Goal: Contribute content: Contribute content

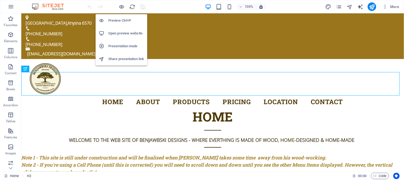
click at [119, 31] on h6 "Open preview website" at bounding box center [127, 33] width 36 height 6
click at [122, 6] on icon "button" at bounding box center [122, 7] width 6 height 6
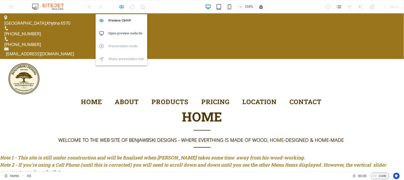
click at [122, 6] on icon "button" at bounding box center [122, 7] width 6 height 6
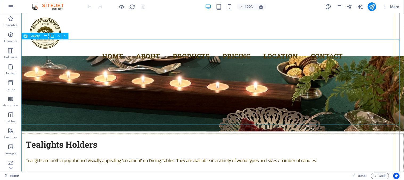
scroll to position [1896, 0]
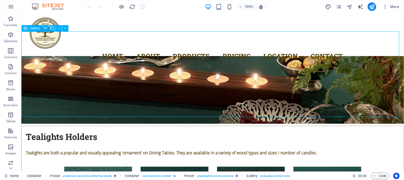
select select "4"
select select "px"
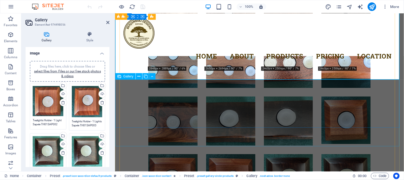
scroll to position [1836, 0]
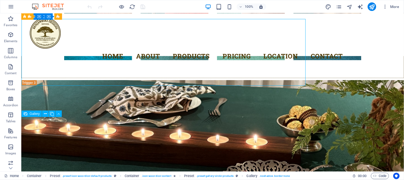
scroll to position [1896, 0]
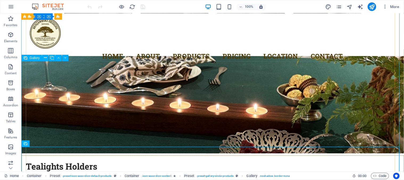
select select "4"
select select "px"
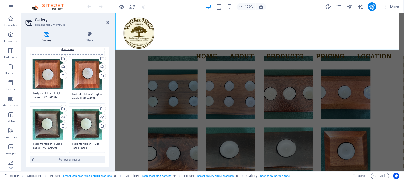
scroll to position [59, 0]
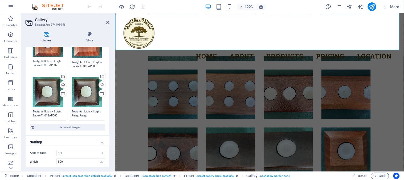
click at [41, 114] on textarea "Tealights Holder - 1 Light Sapele TH01SAP003 R160.00" at bounding box center [48, 113] width 31 height 8
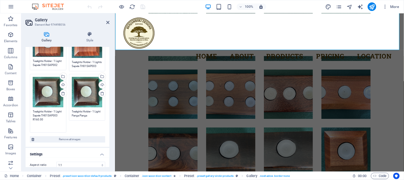
drag, startPoint x: 33, startPoint y: 114, endPoint x: 40, endPoint y: 115, distance: 7.6
click at [40, 115] on textarea "Tealights Holder - 1 Light Sapele TH01SAP003 R160.00" at bounding box center [48, 119] width 31 height 20
drag, startPoint x: 39, startPoint y: 119, endPoint x: 43, endPoint y: 119, distance: 4.3
click at [43, 119] on textarea "Tealights Holder - 1 Light Panga Panga TH01SAP003 R160.00" at bounding box center [48, 119] width 31 height 20
drag, startPoint x: 62, startPoint y: 118, endPoint x: 30, endPoint y: 115, distance: 32.6
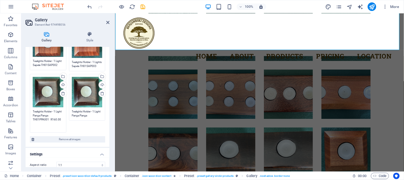
click at [30, 115] on div "Drag files here, click to choose files or select files from Files or our free s…" at bounding box center [48, 103] width 39 height 61
click at [71, 111] on div "Drag files here, click to choose files or select files from Files or our free s…" at bounding box center [87, 97] width 39 height 49
drag, startPoint x: 93, startPoint y: 93, endPoint x: 93, endPoint y: 96, distance: 2.9
click at [93, 93] on div "Drag files here, click to choose files or select files from Files or our free s…" at bounding box center [87, 92] width 31 height 30
type textarea "Tealights Holder - 1 Light Panga Panga TH01PPA001 R160.00"
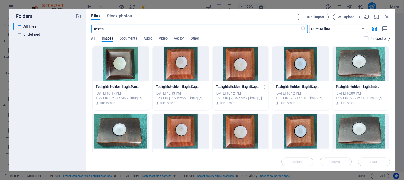
scroll to position [1860, 0]
click at [387, 15] on icon "button" at bounding box center [388, 17] width 6 height 6
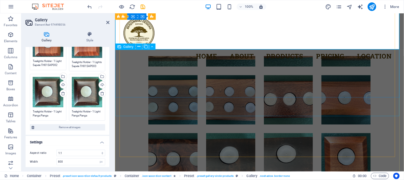
scroll to position [1865, 0]
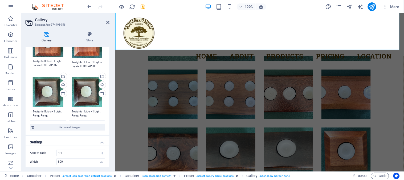
click at [93, 96] on div "Drag files here, click to choose files or select files from Files or our free s…" at bounding box center [87, 92] width 31 height 30
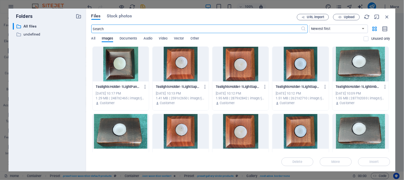
scroll to position [1860, 0]
click at [388, 15] on icon "button" at bounding box center [388, 17] width 6 height 6
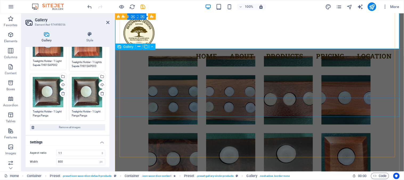
scroll to position [1865, 0]
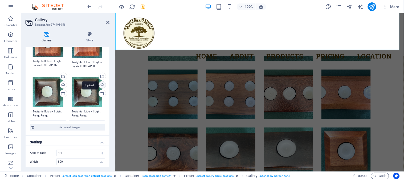
click at [101, 83] on div "Upload" at bounding box center [102, 85] width 8 height 8
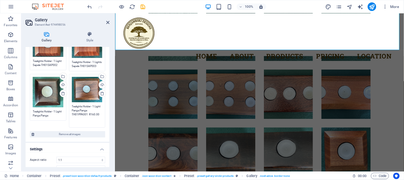
click at [93, 107] on textarea "Tealights Holder - 1 Light Panga Panga TH01PPA001 R160.00" at bounding box center [87, 114] width 31 height 20
click at [82, 114] on textarea "Tealights Holder - 1 Light Panga Panga TH01PPA001 R160.00" at bounding box center [87, 114] width 31 height 20
click at [79, 94] on div "Drag files here, click to choose files or select files from Files or our free s…" at bounding box center [87, 89] width 31 height 25
type textarea "Tealights Holder - 1 Light Panga Panga TH01KIA001 R160.00"
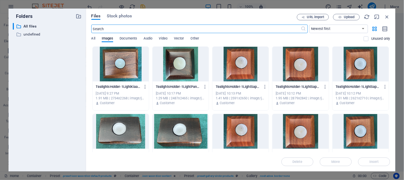
scroll to position [1860, 0]
click at [391, 15] on div "Files Stock photos URL import Upload ​ Newest first Oldest first Name (A-Z) Nam…" at bounding box center [241, 90] width 310 height 163
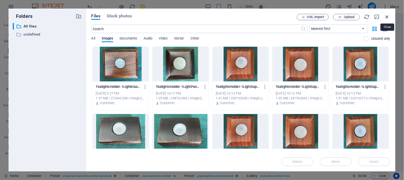
click at [388, 17] on icon "button" at bounding box center [388, 17] width 6 height 6
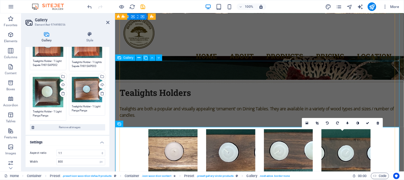
scroll to position [1717, 0]
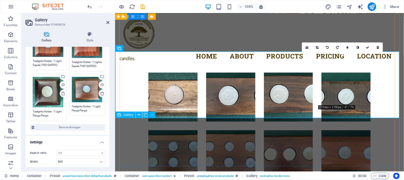
scroll to position [1806, 0]
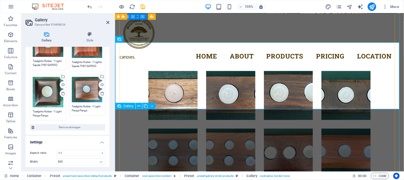
select select "4"
select select "px"
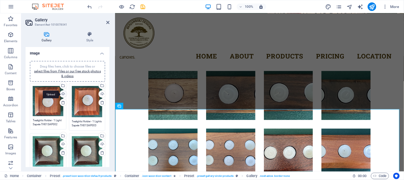
click at [63, 93] on div "Upload" at bounding box center [63, 94] width 8 height 8
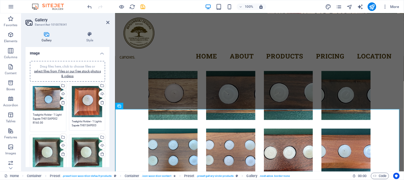
click at [42, 118] on textarea "Tealights Holder - 1 Light Sapele TH01SAP002 R160.00" at bounding box center [48, 121] width 31 height 16
click at [35, 118] on textarea "Tealights Holder - 1 Light Sapele TH01SAP002 R160.00" at bounding box center [48, 121] width 31 height 16
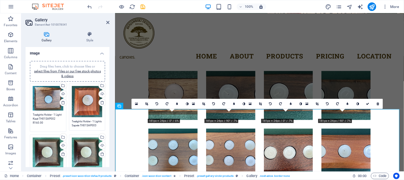
drag, startPoint x: 46, startPoint y: 119, endPoint x: 50, endPoint y: 118, distance: 4.0
click at [50, 118] on textarea "Tealights Holder - 1 Light Kiaat TH01SAP002 R160.00" at bounding box center [48, 121] width 31 height 16
drag, startPoint x: 48, startPoint y: 124, endPoint x: 31, endPoint y: 114, distance: 19.6
click at [31, 114] on div "Drag files here, click to choose files or select files from Files or our free s…" at bounding box center [48, 107] width 39 height 51
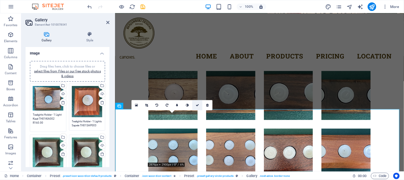
type textarea "Tealights Holder - 1 Light Kiaat TH01KIA002 R160.00"
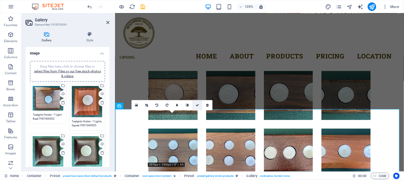
click at [197, 105] on icon at bounding box center [197, 104] width 3 height 3
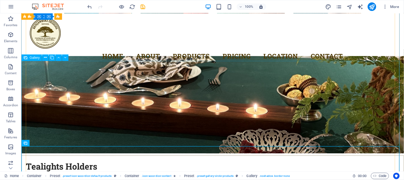
scroll to position [1926, 0]
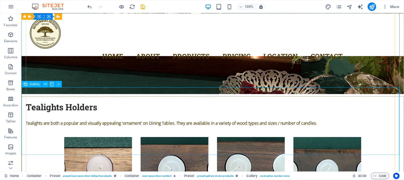
select select "4"
select select "px"
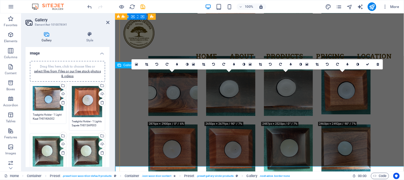
scroll to position [1847, 0]
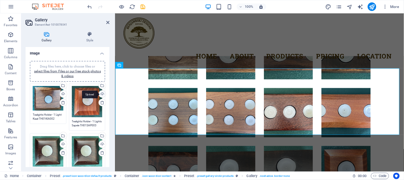
click at [102, 92] on div "Upload" at bounding box center [102, 94] width 8 height 8
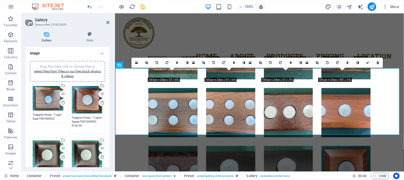
click at [72, 120] on textarea "Tealights Holder - 1 Lights Sapele TH01SAP003 R160.00" at bounding box center [87, 123] width 31 height 16
click at [81, 120] on textarea "Tealights Holder - 1 Lights Sapele TH01SAP003 R160.00" at bounding box center [87, 123] width 31 height 16
click at [79, 121] on textarea "Tealights Holder - 1 Lights Sapele TH01SAP003 R160.00" at bounding box center [87, 123] width 31 height 16
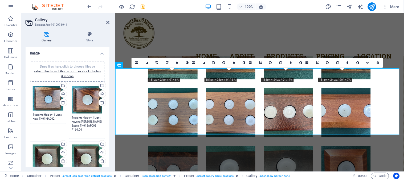
drag, startPoint x: 86, startPoint y: 122, endPoint x: 90, endPoint y: 123, distance: 3.8
click at [90, 123] on textarea "Tealights Holder - 1 Light Knysna [PERSON_NAME] Sapele TH01SAP003 R160.00" at bounding box center [87, 125] width 31 height 20
click at [87, 126] on textarea "Tealights Holder - 1 Light Knysna [PERSON_NAME] Sapele TH01SAP003 R160.00" at bounding box center [87, 125] width 31 height 20
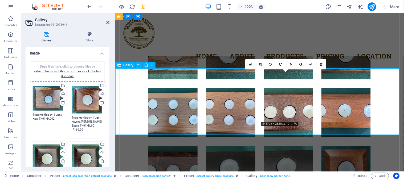
type textarea "Tealights Holder - 1 Light Knysna [PERSON_NAME] Sapele TH01KBL001 R160.00"
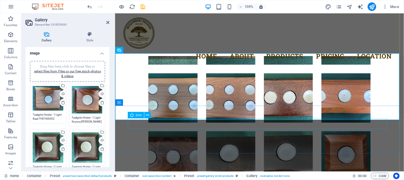
scroll to position [1862, 0]
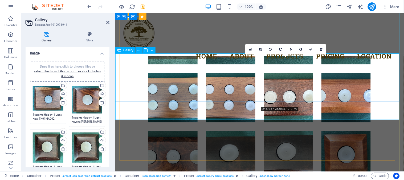
click at [251, 49] on icon at bounding box center [250, 49] width 3 height 4
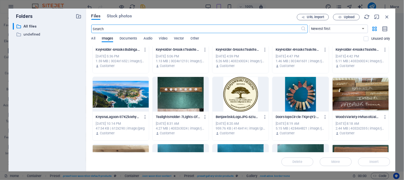
scroll to position [978, 0]
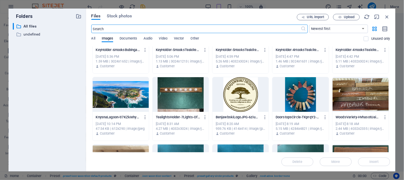
click at [241, 97] on div at bounding box center [241, 94] width 56 height 35
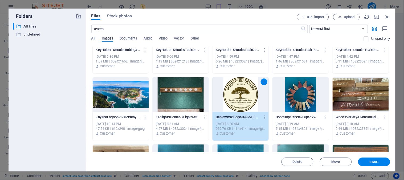
click at [241, 97] on div "1" at bounding box center [241, 94] width 56 height 35
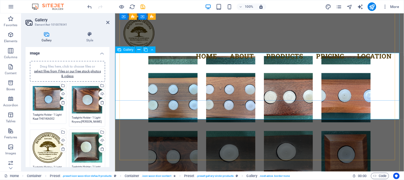
scroll to position [1863, 0]
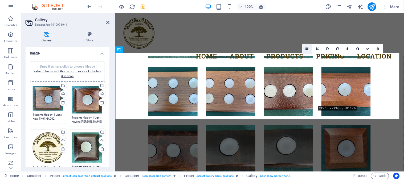
click at [307, 49] on icon at bounding box center [307, 49] width 3 height 4
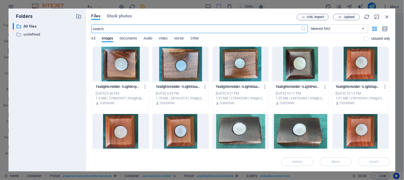
scroll to position [1857, 0]
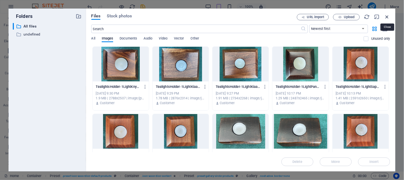
click at [388, 17] on icon "button" at bounding box center [388, 17] width 6 height 6
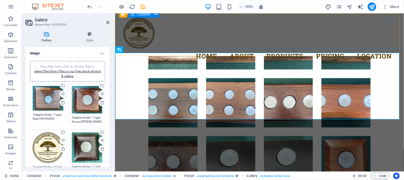
scroll to position [1863, 0]
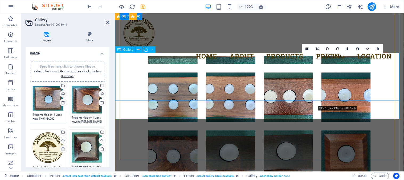
click at [308, 48] on icon at bounding box center [307, 49] width 3 height 4
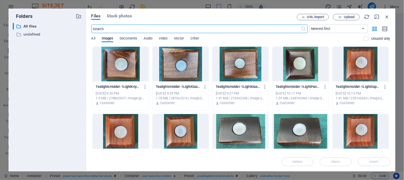
scroll to position [1857, 0]
click at [351, 17] on span "Upload" at bounding box center [349, 16] width 11 height 3
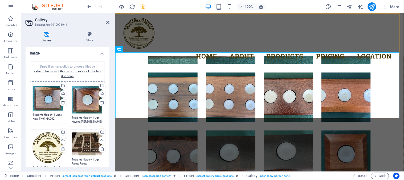
scroll to position [1863, 0]
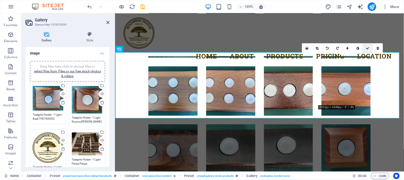
click at [368, 48] on icon at bounding box center [368, 48] width 3 height 3
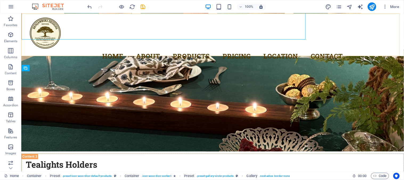
scroll to position [1942, 0]
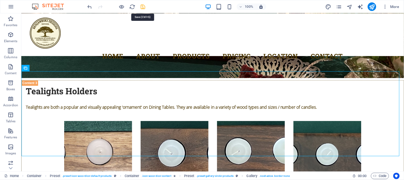
click at [142, 6] on icon "save" at bounding box center [143, 7] width 6 height 6
checkbox input "false"
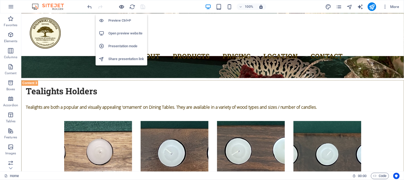
click at [122, 6] on icon "button" at bounding box center [122, 7] width 6 height 6
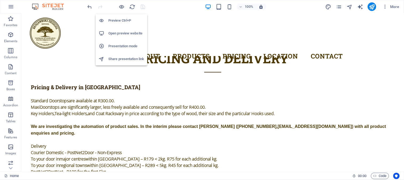
click at [130, 33] on h6 "Open preview website" at bounding box center [127, 33] width 36 height 6
click at [120, 5] on icon "button" at bounding box center [122, 7] width 6 height 6
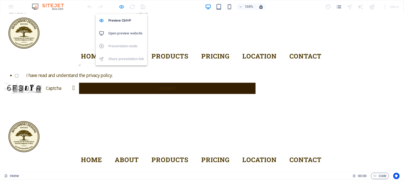
scroll to position [1552, 0]
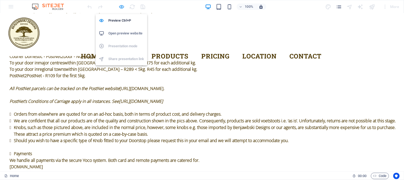
click at [121, 5] on icon "button" at bounding box center [122, 7] width 6 height 6
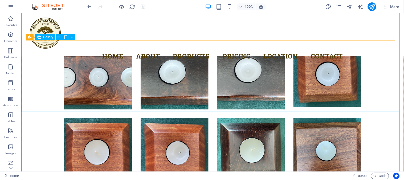
scroll to position [2115, 0]
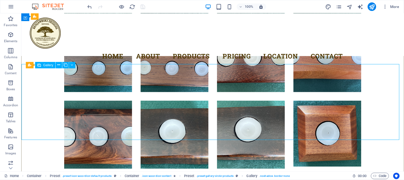
select select "4"
select select "px"
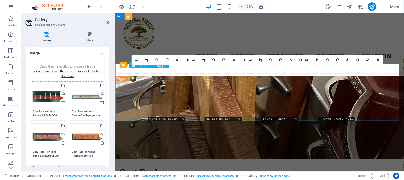
scroll to position [2004, 0]
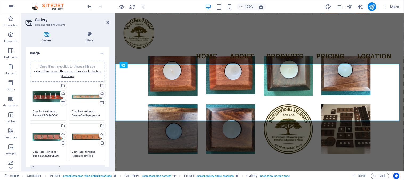
click at [86, 112] on textarea "Coat Rack - 6 Hooks French Oak Repurposed CR06FOR004 805x72x35mm R1,800.00" at bounding box center [87, 113] width 31 height 8
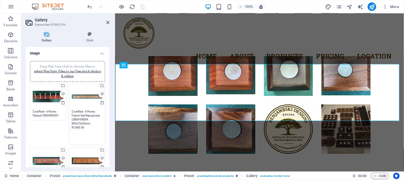
click at [78, 161] on div "Drag files here, click to choose files or select files from Files or our free s…" at bounding box center [87, 160] width 31 height 21
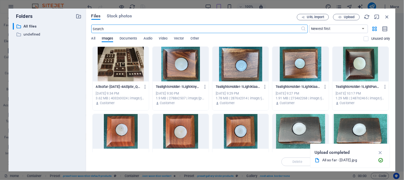
scroll to position [1997, 0]
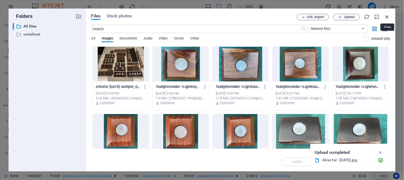
drag, startPoint x: 388, startPoint y: 17, endPoint x: 230, endPoint y: 36, distance: 158.7
click at [388, 17] on icon "button" at bounding box center [388, 17] width 6 height 6
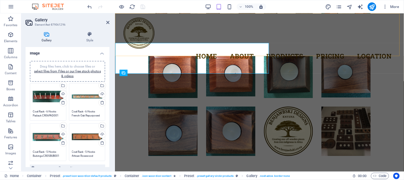
scroll to position [2004, 0]
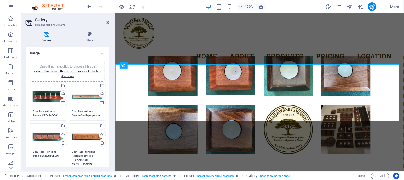
click at [84, 154] on textarea "Coat Rack - 5 Hooks African Rosewood CR05ARO001 660x110x33mm R1,500.00" at bounding box center [87, 162] width 31 height 24
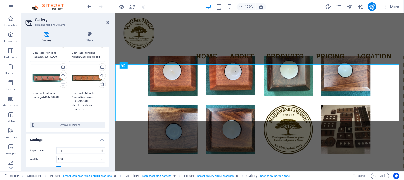
scroll to position [59, 0]
click at [76, 108] on textarea "Coat Rack - 5 Hooks African Rosewood CR05ARO001 660x110x33mm R1,500.00" at bounding box center [87, 102] width 31 height 24
type textarea "Coat Rack - 5 Hooks African Rosewood CR05ARO001 660x110x33mm R1,800.00"
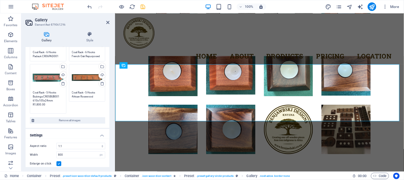
click at [51, 97] on textarea "Coat Rack - 5 Hooks Bubinga CR05BUB001 610x105x24mm R1,800.00" at bounding box center [48, 100] width 31 height 20
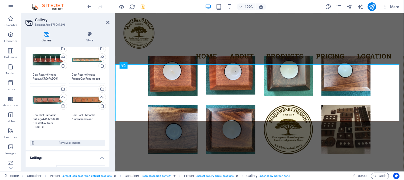
scroll to position [30, 0]
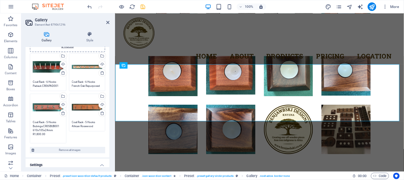
click at [84, 83] on textarea "Coat Rack - 6 Hooks French Oak Repurposed CR06FOR004 805x72x35mm R1,800.00" at bounding box center [87, 84] width 31 height 8
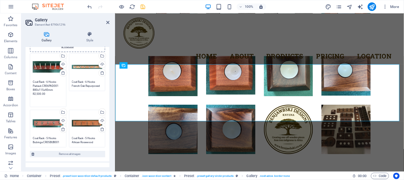
click at [47, 82] on textarea "Coat Rack - 6 Hooks Padauk CR06PAD001 880x115x40mm R2,500.00" at bounding box center [48, 92] width 31 height 24
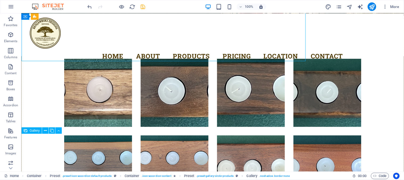
scroll to position [2121, 0]
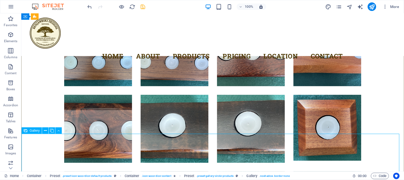
select select "4"
select select "px"
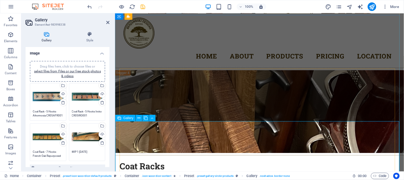
scroll to position [2004, 0]
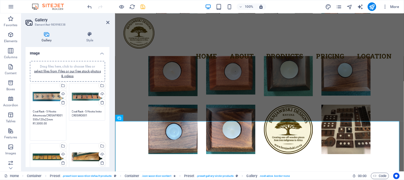
click at [48, 113] on textarea "Coat Rack - 5 Hooks Afrormosia CR05AFR001 550x120x22mm R1,5000.00" at bounding box center [48, 123] width 31 height 28
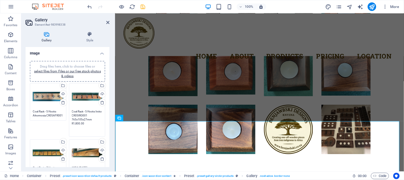
click at [75, 115] on textarea "Coat Rack - 5 Hooks Iroko CR05IRO001 765x105x27mm R1,800.00" at bounding box center [87, 121] width 31 height 24
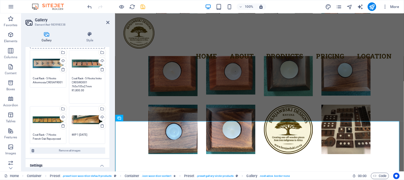
scroll to position [59, 0]
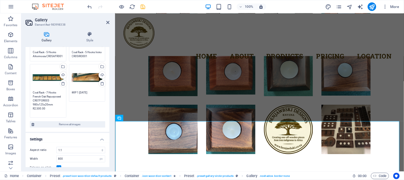
click at [47, 111] on textarea "Coat Rack - 7 Hooks French Oak Repurposed CR07FOR003 980x125x20mm R2,500.00" at bounding box center [48, 102] width 31 height 24
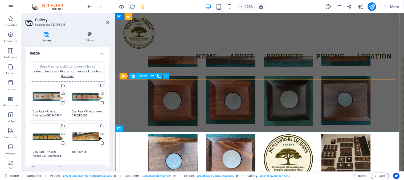
scroll to position [2063, 0]
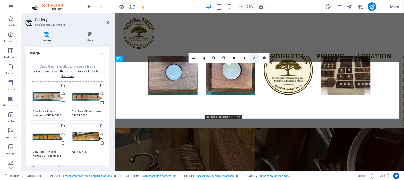
click at [255, 58] on icon at bounding box center [254, 57] width 3 height 3
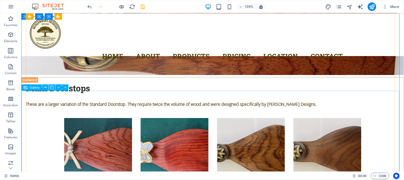
scroll to position [1626, 0]
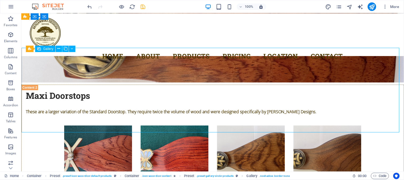
select select "4"
select select "px"
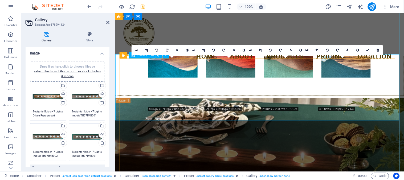
scroll to position [1596, 0]
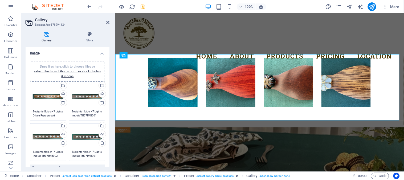
click at [51, 112] on textarea "Tealights Holder - 7 Lights Ofram Repurposed TH07OFR001 450x70x50mm R580.00" at bounding box center [48, 113] width 31 height 8
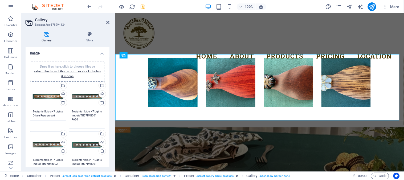
click at [85, 115] on textarea "Tealights Holder - 7 Lights Imbuia TH07IMB001 R680" at bounding box center [87, 117] width 31 height 16
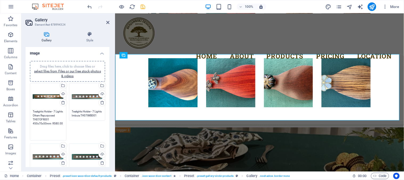
click at [51, 115] on textarea "Tealights Holder - 7 Lights Ofram Repurposed TH07OFR001 450x70x50mm R580.00" at bounding box center [48, 123] width 31 height 28
click at [80, 115] on textarea "Tealights Holder - 7 Lights Imbuia TH07IMB001 R680" at bounding box center [87, 113] width 31 height 8
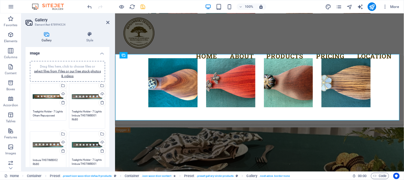
scroll to position [0, 0]
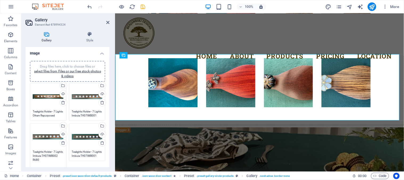
click at [50, 161] on textarea "Tealights Holder - 7 Lights Imbuia TH07IMB002 R680" at bounding box center [48, 158] width 31 height 16
click at [80, 154] on textarea "Tealights Holder - 7 Lights Imbuia TH07IMB001 R680" at bounding box center [87, 154] width 31 height 8
click at [86, 159] on textarea "Tealights Holder - 7 Lights Imbuia TH07IMB001 R680" at bounding box center [87, 158] width 31 height 16
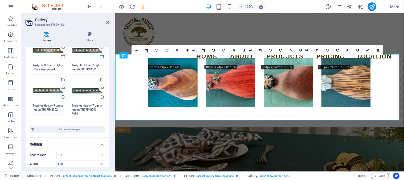
scroll to position [59, 0]
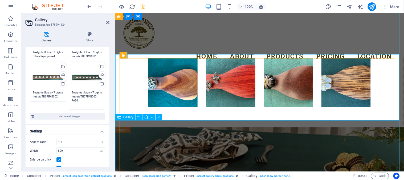
type textarea "Tealights Holder - 7 Lights Imbuia TH07IMB003 R680"
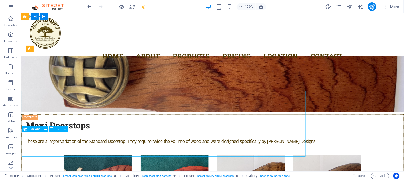
scroll to position [1626, 0]
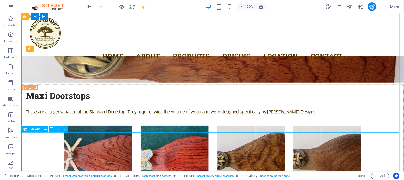
select select "4"
select select "px"
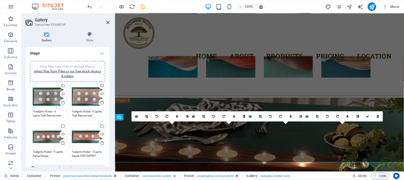
scroll to position [1596, 0]
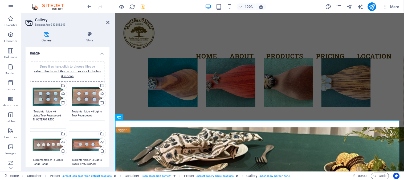
click at [49, 114] on textarea "ITealights Holder - 6 Lights Teak Repurposed TH06TER01 R450" at bounding box center [48, 117] width 31 height 16
click at [86, 115] on textarea "Tealights Holder - 6 Lights Teak Repurposed TH06TER02 R450" at bounding box center [87, 117] width 31 height 16
click at [53, 163] on textarea "Tealights Holder - 5 Lights Panga Panga TH05PPA001 R520" at bounding box center [48, 162] width 31 height 8
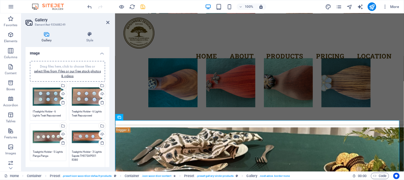
click at [81, 155] on textarea "Tealights Holder - 3 Lights Sapele TH07SAP001 R380" at bounding box center [87, 158] width 31 height 16
click at [77, 159] on textarea "Tealights Holder - 3 Lights Sapele TH07SAP001 R380" at bounding box center [87, 158] width 31 height 16
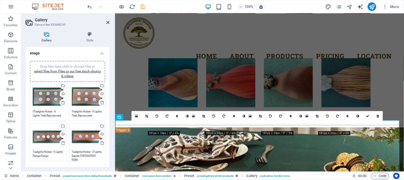
type textarea "Tealights Holder - 3 Lights Sapele TH03SAP001 R380"
click at [41, 154] on textarea "Tealights Holder - 5 Lights Panga Panga TH05PPA001 R520" at bounding box center [48, 154] width 31 height 8
click at [85, 154] on textarea "Tealights Holder - 3 Lights Sapele TH03SAP001 R380" at bounding box center [87, 154] width 31 height 8
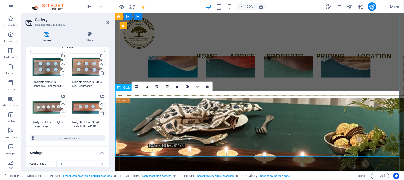
scroll to position [1656, 0]
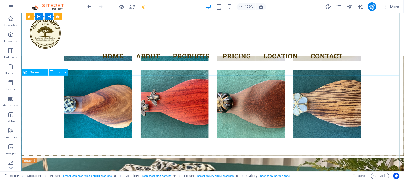
scroll to position [1768, 0]
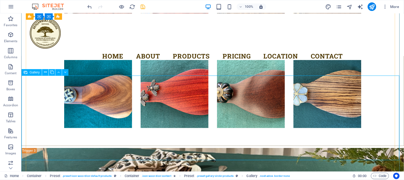
select select "4"
select select "px"
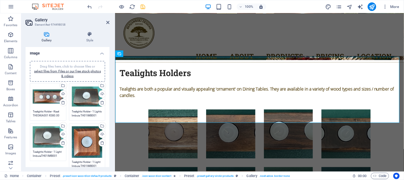
scroll to position [1726, 0]
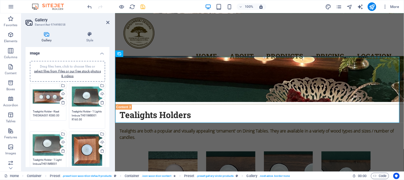
click at [80, 113] on textarea "Tealights Holder - 1 Lights Imbuia TH01IMB001 R160.00" at bounding box center [87, 117] width 31 height 16
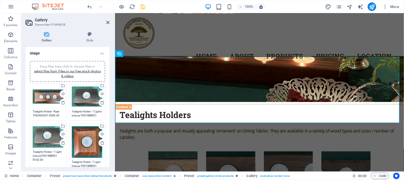
click at [52, 160] on textarea "Tealights Holder - 1 Light ImbuiaTH01IMB001 R160.00" at bounding box center [48, 160] width 31 height 20
click at [56, 156] on textarea "Tealights Holder - 1 Light ImbuiaTH01IMB001 R160.00" at bounding box center [48, 160] width 31 height 20
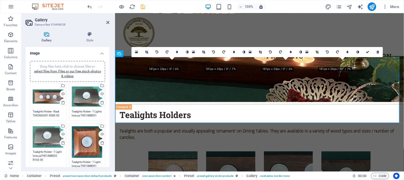
type textarea "Tealights Holder - 1 Light ImbuiaTH01IMB002 R160.00"
click at [88, 164] on textarea "Tealights Holder - 1 Light Imbuia TH01IMB001" at bounding box center [87, 164] width 31 height 8
click at [41, 152] on textarea "Tealights Holder - 1 Light ImbuiaTH01IMB002 R160.00" at bounding box center [48, 154] width 31 height 8
click at [86, 163] on textarea "Tealights Holder - 1 Light Imbuia TH01IMB001" at bounding box center [87, 166] width 31 height 12
click at [101, 163] on textarea "Tealights Holder - 1 Light Imbuia TH01IMB001" at bounding box center [87, 166] width 31 height 12
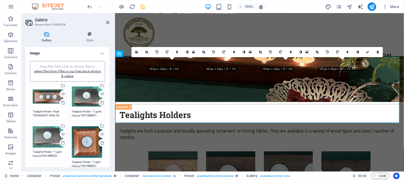
scroll to position [3, 0]
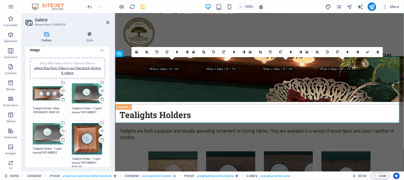
click at [75, 162] on textarea "Tealights Holder - 1 Light Imbuia TH01IMB001 R160.00" at bounding box center [87, 165] width 31 height 16
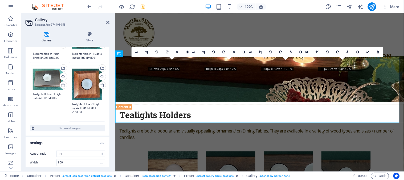
click at [89, 163] on ul "Image Drag files here, click to choose files or select files from Files or our …" at bounding box center [68, 101] width 84 height 225
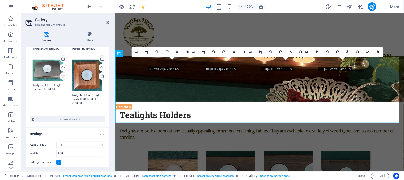
click at [91, 99] on textarea "Tealights Holder - 1 Light Sapele TH01IMB001 R160.00" at bounding box center [87, 101] width 31 height 16
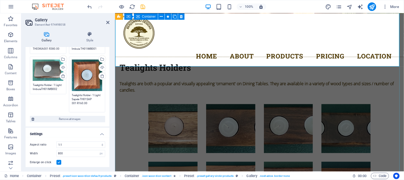
scroll to position [1785, 0]
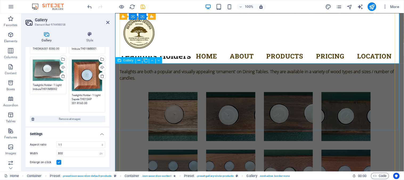
type textarea "Tealights Holder - 1 Light Sapele TH01SAP 001 R160.00"
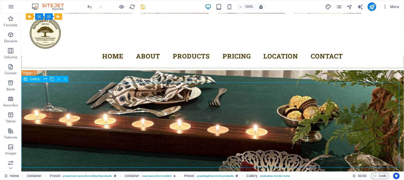
select select "4"
select select "px"
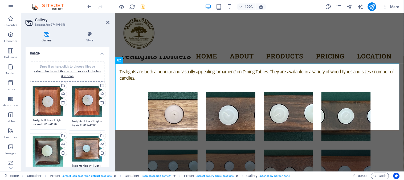
click at [47, 124] on textarea "Tealights Holder - 1 Light Sapele TH01SAP002 R160.00" at bounding box center [48, 122] width 31 height 8
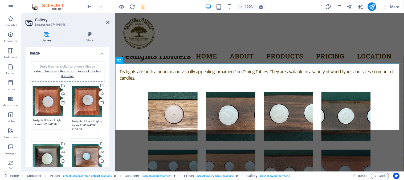
click at [83, 122] on textarea "Tealights Holder - 1 Lights Sapele TH01SAP003 R160.00" at bounding box center [87, 127] width 31 height 16
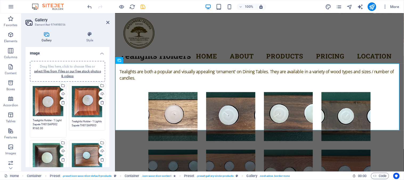
click at [43, 122] on textarea "Tealights Holder - 1 Light Sapele TH01SAP002 R160.00" at bounding box center [48, 126] width 31 height 16
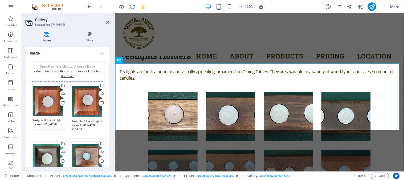
click at [81, 121] on textarea "Tealights Holder - 1 Lights Sapele TH01SAP003 R160.00" at bounding box center [87, 127] width 31 height 16
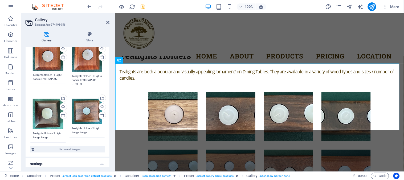
scroll to position [59, 0]
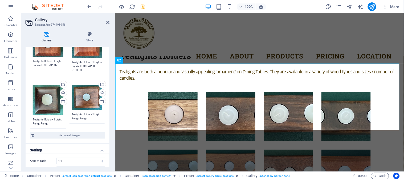
click at [50, 121] on textarea "Tealights Holder - 1 Light Panga Panga TH01PPA001 R160.00" at bounding box center [48, 121] width 31 height 8
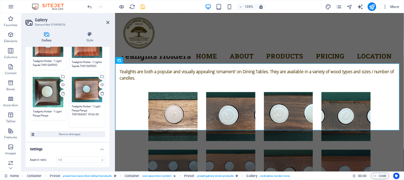
click at [79, 108] on textarea "Tealights Holder - 1 Light Panga Panga TH01KIA001 R160.00" at bounding box center [87, 114] width 31 height 20
click at [82, 112] on textarea "Tealights Holder - 1 Light Panga Panga TH01KIA001 R160.00" at bounding box center [87, 114] width 31 height 20
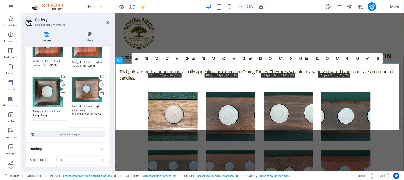
click at [79, 112] on textarea "Tealights Holder - 1 Light Panga Panga TH01KPPA001 R160.00" at bounding box center [87, 114] width 31 height 20
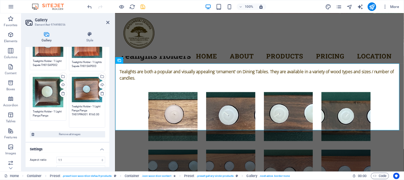
drag, startPoint x: 72, startPoint y: 110, endPoint x: 86, endPoint y: 111, distance: 14.2
click at [86, 111] on textarea "Tealights Holder - 1 Light Panga Panga TH01PPA001 R160.00" at bounding box center [87, 114] width 31 height 20
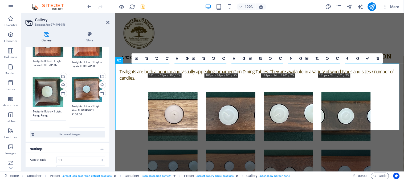
drag, startPoint x: 84, startPoint y: 111, endPoint x: 89, endPoint y: 109, distance: 4.7
click at [89, 109] on textarea "Tealights Holder - 1 Light Kiaat TH01PPA001 R160.00" at bounding box center [87, 114] width 31 height 20
drag, startPoint x: 85, startPoint y: 115, endPoint x: 71, endPoint y: 106, distance: 16.6
click at [71, 106] on div "Drag files here, click to choose files or select files from Files or our free s…" at bounding box center [87, 101] width 39 height 56
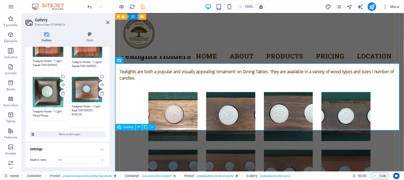
type textarea "Tealights Holder - 1 Light Kiaat TH01KIA001 R160.00"
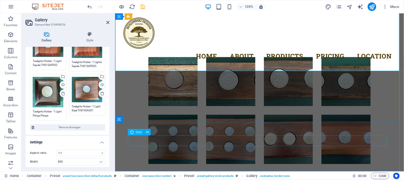
scroll to position [1844, 0]
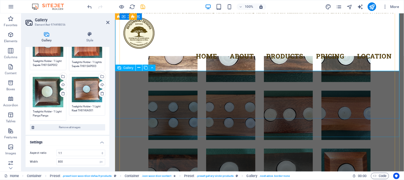
select select "4"
select select "px"
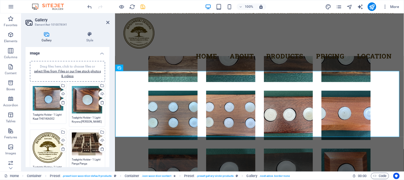
click at [47, 115] on textarea "Tealights Holder - 1 Light Kiaat TH01KIA002 R160.00" at bounding box center [48, 117] width 31 height 8
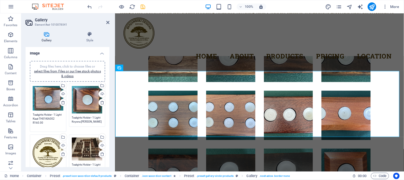
click at [83, 117] on textarea "Tealights Holder - 1 Light Knysna [PERSON_NAME] Sapele TH01KBL001 R160.00" at bounding box center [87, 119] width 31 height 8
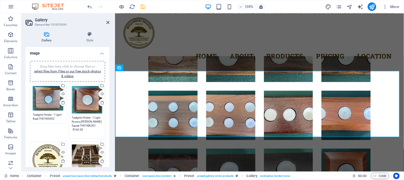
click at [74, 125] on textarea "Tealights Holder - 1 Light Knysna [PERSON_NAME] Sapele TH01KBL001 R160.00" at bounding box center [87, 125] width 31 height 20
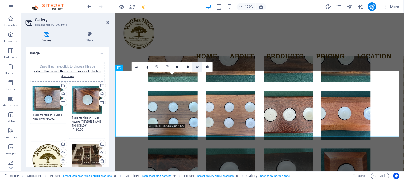
type textarea "Tealights Holder - 1 Light Knysna [PERSON_NAME] TH01KBL001 R160.00"
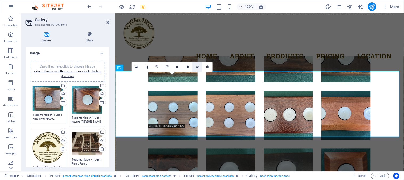
click at [199, 68] on icon at bounding box center [197, 66] width 3 height 3
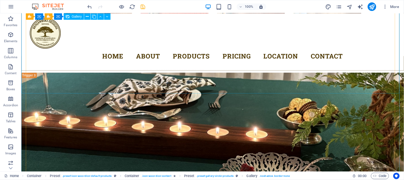
scroll to position [1835, 0]
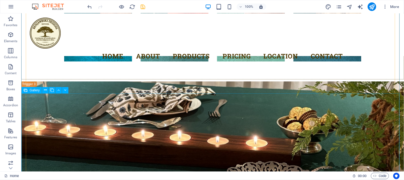
select select "4"
select select "px"
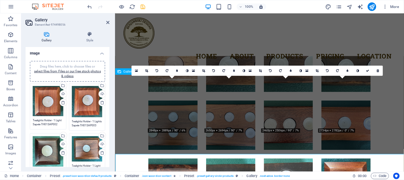
scroll to position [1774, 0]
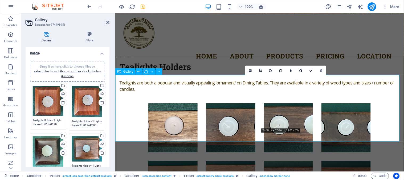
click at [282, 70] on icon at bounding box center [281, 70] width 3 height 3
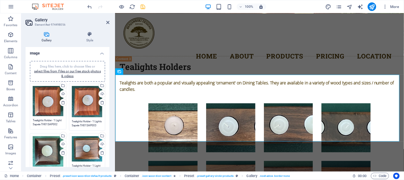
click at [80, 123] on textarea "Tealights Holder - 1 Lights Sapele TH01SAP003 R160.00" at bounding box center [87, 123] width 31 height 8
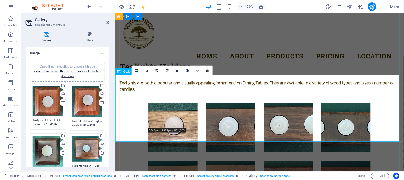
scroll to position [1685, 0]
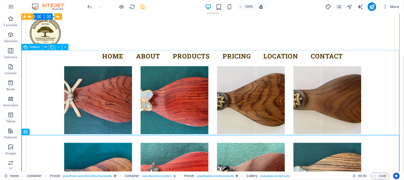
scroll to position [1708, 0]
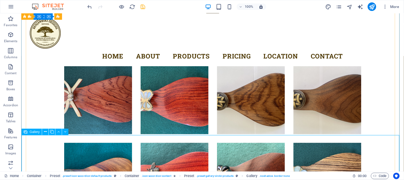
select select "4"
select select "px"
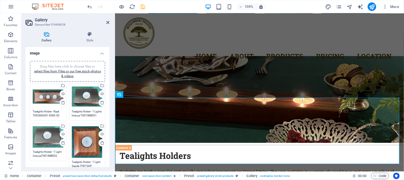
click at [47, 114] on textarea "Tealights Holder - Kiaat TH03KIA001 R380.00" at bounding box center [48, 113] width 31 height 8
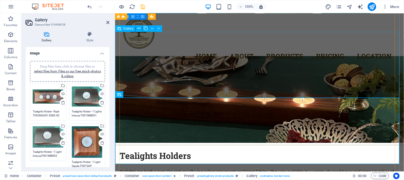
select select "4"
select select "px"
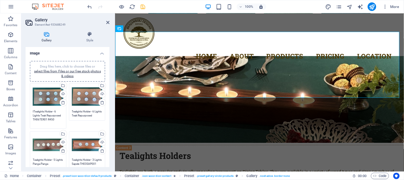
click at [49, 113] on textarea "ITealights Holder - 6 Lights Teak Repurposed TH06TER01 R450" at bounding box center [48, 117] width 31 height 16
click at [83, 111] on textarea "Tealights Holder - 6 Lights Teak Repurposed TH06TER02 R450" at bounding box center [87, 113] width 31 height 8
click at [34, 110] on textarea "ITealights Holder - 6 Lights Teak Repurposed TH06TER01 R450" at bounding box center [48, 117] width 31 height 16
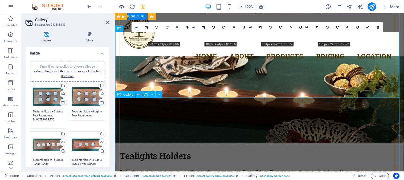
type textarea "Tealights Holder - 6 Lights Teak Repurposed TH06TER01 R450"
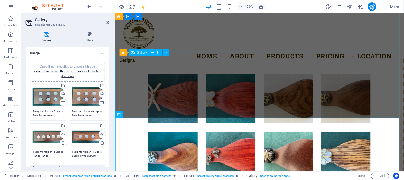
scroll to position [1522, 0]
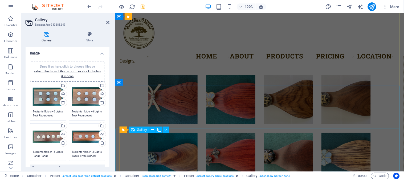
select select "4"
select select "px"
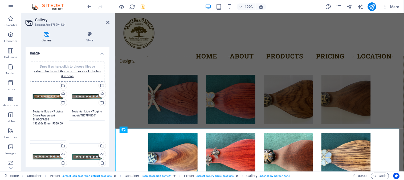
click at [44, 113] on textarea "Tealights Holder - 7 Lights Ofram Repurposed TH07OFR001 450x70x50mm R580.00" at bounding box center [48, 123] width 31 height 28
click at [79, 113] on textarea "Tealights Holder - 7 Lights Imbuia TH07IMB001 R680" at bounding box center [87, 113] width 31 height 8
click at [45, 114] on textarea "Tealights Holder - 7 Lights Ofram Repurposed TH07OFR001 450x70x50mm R580.00" at bounding box center [48, 123] width 31 height 28
click at [79, 114] on textarea "Tealights Holder - 7 Lights Imbuia TH07IMB001 R680" at bounding box center [87, 113] width 31 height 8
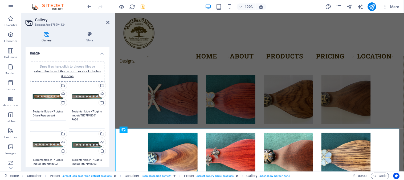
click at [82, 116] on textarea "Tealights Holder - 7 Lights Imbuia TH07IMB001 R680" at bounding box center [87, 117] width 31 height 16
click at [101, 93] on div "Upload" at bounding box center [102, 94] width 8 height 8
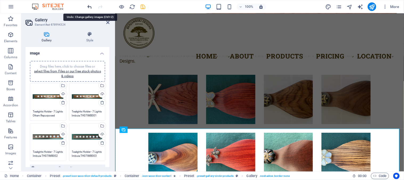
click at [91, 6] on icon "undo" at bounding box center [90, 7] width 6 height 6
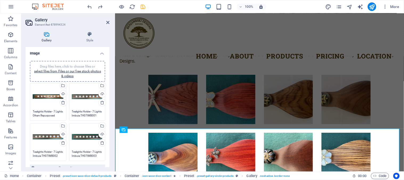
click at [81, 114] on textarea "Tealights Holder - 7 Lights Imbuia TH07IMB001 R680" at bounding box center [87, 113] width 31 height 8
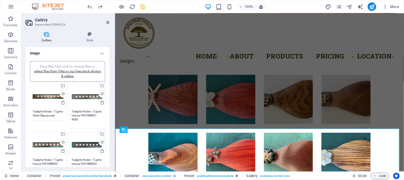
drag, startPoint x: 88, startPoint y: 119, endPoint x: 69, endPoint y: 115, distance: 20.1
click at [69, 115] on div "Drag files here, click to choose files or select files from Files or our free s…" at bounding box center [87, 106] width 39 height 48
paste textarea "7 Lights Imbuia TH07IMB001 600x80x38mm"
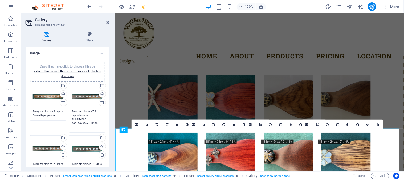
click at [94, 112] on textarea "Tealights Holder - 7 7 Lights Imbuia TH07IMB001 600x80x38mm R680" at bounding box center [87, 119] width 31 height 20
click at [94, 134] on div "Drag files here, click to choose files or select files from Files or our free s…" at bounding box center [87, 154] width 39 height 40
click at [53, 150] on div "Drag files here, click to choose files or select files from Files or our free s…" at bounding box center [48, 148] width 31 height 21
type textarea "Tealights Holder - 7 Lights Imbuia TH07IMB001 600x80x38mm R680"
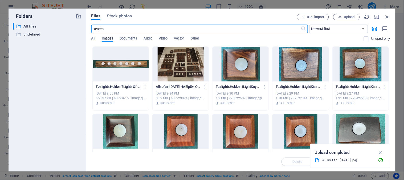
scroll to position [1667, 0]
click at [388, 15] on icon "button" at bounding box center [388, 17] width 6 height 6
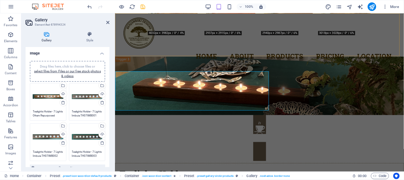
scroll to position [1672, 0]
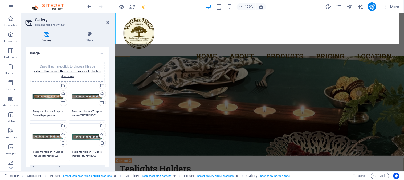
click at [46, 151] on textarea "Tealights Holder - 7 Lights Imbuia TH07IMB002 R680" at bounding box center [48, 154] width 31 height 8
drag, startPoint x: 49, startPoint y: 159, endPoint x: 54, endPoint y: 152, distance: 8.5
click at [54, 152] on textarea "Tealights Holder - 7 Lights Imbuia TH07IMB002 R680" at bounding box center [48, 158] width 31 height 16
paste textarea "565x75x38mm"
type textarea "Tealights Holder - 7 Lights Imbuia TH07IMB002 565x75x38mm R680"
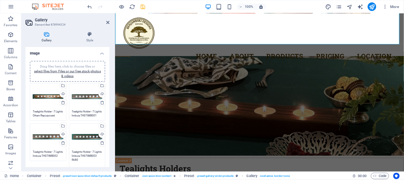
click at [89, 151] on textarea "Tealights Holder - 7 Lights Imbuia TH07IMB003 R680" at bounding box center [87, 158] width 31 height 16
drag, startPoint x: 88, startPoint y: 159, endPoint x: 92, endPoint y: 151, distance: 8.6
click at [92, 151] on textarea "Tealights Holder - 7 Lights Imbuia TH07IMB003 R680" at bounding box center [87, 158] width 31 height 16
paste textarea "7 Lights Imbuia TH07IMB003 600x70x38mm"
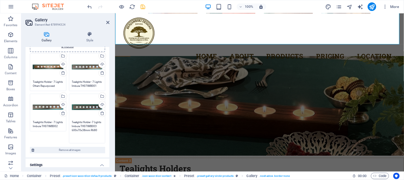
scroll to position [0, 0]
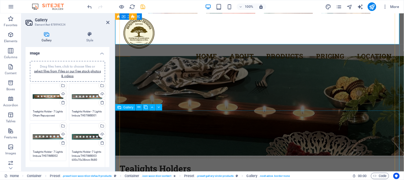
type textarea "Tealights Holder -7 Lights Imbuia TH07IMB003 600x70x38mm R680"
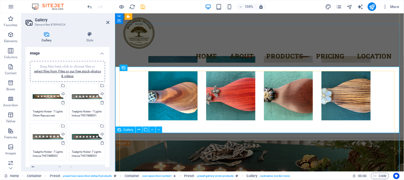
scroll to position [1613, 0]
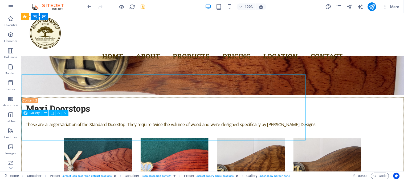
scroll to position [1643, 0]
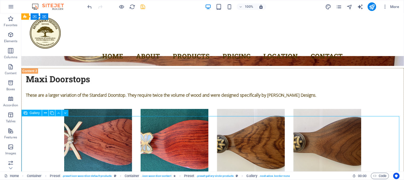
select select "4"
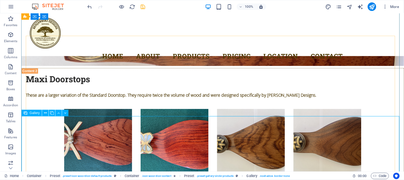
select select "px"
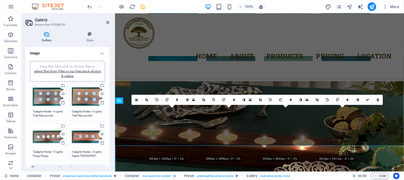
scroll to position [1613, 0]
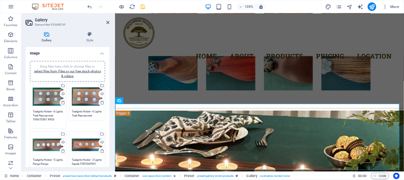
drag, startPoint x: 54, startPoint y: 111, endPoint x: 46, endPoint y: 119, distance: 11.0
click at [46, 119] on textarea "Tealights Holder - 6 Lights Teak Repurposed TH06TER01 R450" at bounding box center [48, 117] width 31 height 16
paste textarea "6 Lights Teak Repurposed TH06TER001 295x160x27mm"
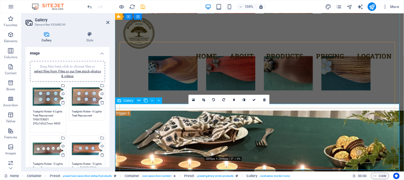
type textarea "Tealights Holder -6 Lights Teak Repurposed TH06TER001 295x160x27mm R450"
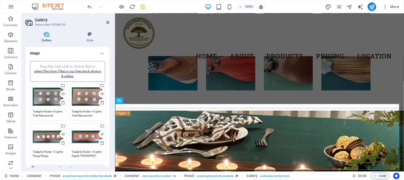
click at [86, 109] on textarea "Tealights Holder - 6 Lights Teak Repurposed TH06TER02 R450" at bounding box center [87, 113] width 31 height 8
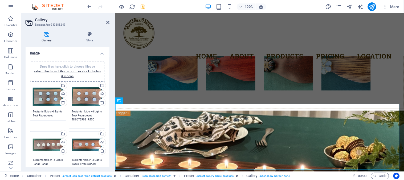
drag, startPoint x: 92, startPoint y: 110, endPoint x: 86, endPoint y: 118, distance: 10.2
click at [86, 118] on textarea "Tealights Holder - 6 Lights Teak Repurposed TH06TER02 R450" at bounding box center [87, 117] width 31 height 16
paste textarea "6 Lights Teak Repurposed TH06TER002 295x160x27mm"
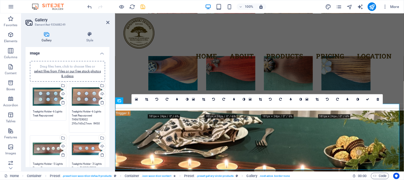
scroll to position [30, 0]
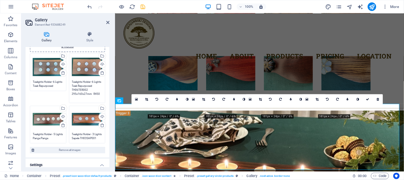
type textarea "Tealights Holder -6 Lights Teak Repurposed TH06TER002 295x160x27mm R450"
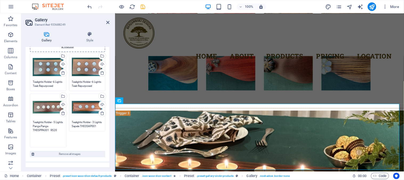
drag, startPoint x: 54, startPoint y: 134, endPoint x: 50, endPoint y: 132, distance: 4.7
click at [50, 132] on textarea "Tealights Holder - 5 Lights Panga Panga TH05PPA001 R520" at bounding box center [48, 132] width 31 height 24
drag, startPoint x: 49, startPoint y: 131, endPoint x: 54, endPoint y: 123, distance: 10.0
click at [54, 123] on textarea "Tealights Holder - 5 Lights Panga Panga TH05PPA001 R520" at bounding box center [48, 132] width 31 height 24
paste textarea "350x114x35mm"
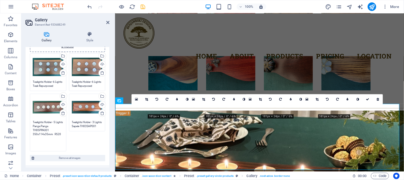
type textarea "Tealights Holder - 5 Lights Panga Panga TH05PPA001 350x114x35mm R520"
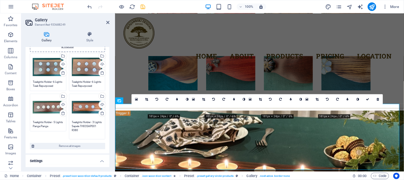
click at [77, 124] on textarea "Tealights Holder - 3 Lights Sapele TH03SAP001 R380" at bounding box center [87, 128] width 31 height 16
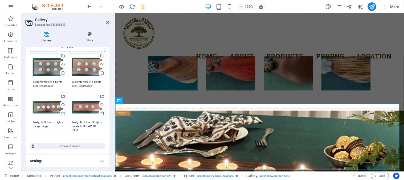
drag, startPoint x: 87, startPoint y: 129, endPoint x: 92, endPoint y: 122, distance: 7.8
click at [92, 122] on textarea "Tealights Holder - 3 Lights Sapele TH03SAP001 R380" at bounding box center [87, 128] width 31 height 16
paste textarea "3 Lights Sapele TH03SAP001 355x105x46mm"
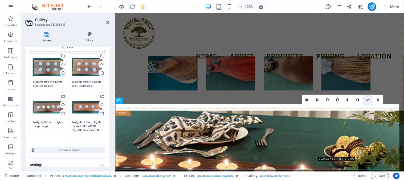
type textarea "Tealights Holder -3 Lights Sapele TH03SAP001 355x105x46mm R380"
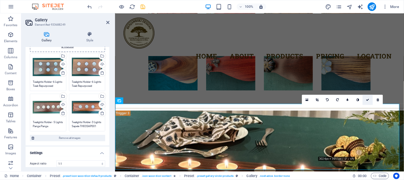
drag, startPoint x: 368, startPoint y: 99, endPoint x: 347, endPoint y: 87, distance: 24.8
click at [368, 99] on icon at bounding box center [368, 99] width 3 height 3
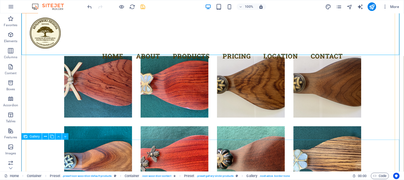
scroll to position [1791, 0]
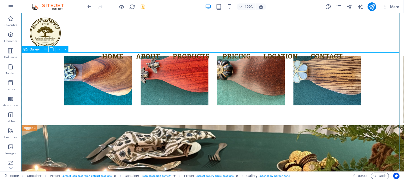
select select "4"
select select "px"
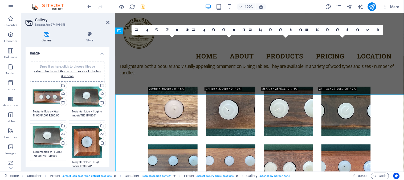
scroll to position [1749, 0]
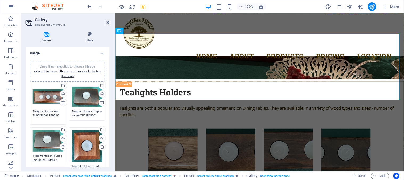
click at [53, 113] on textarea "Tealights Holder - Kiaat TH03KIA001 R380.00" at bounding box center [48, 115] width 31 height 12
drag, startPoint x: 54, startPoint y: 111, endPoint x: 47, endPoint y: 113, distance: 7.4
click at [47, 113] on textarea "Tealights Holder - Kiaat TH03KIA001 R380.00" at bounding box center [48, 115] width 31 height 12
paste textarea "3 Lights Kiaat TH03KIA001 290x116x35mm"
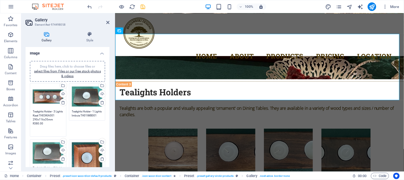
type textarea "Tealights Holder - 3 Lights Kiaat TH03KIA001 290x116x35mm R380.00"
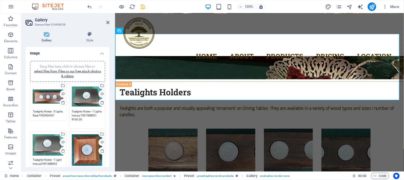
click at [80, 112] on textarea "Tealights Holder - 1 Lights Imbuia TH01IMB001 R160.00" at bounding box center [87, 117] width 31 height 16
drag, startPoint x: 86, startPoint y: 118, endPoint x: 92, endPoint y: 112, distance: 8.3
click at [92, 112] on textarea "Tealights Holder - 1 Lights Imbuia TH01IMB001 R160.00" at bounding box center [87, 117] width 31 height 16
paste textarea "1 Light Imbuia TH01IMB001 120x80x40mm"
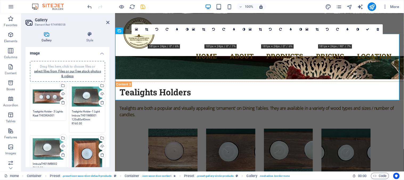
scroll to position [8, 0]
type textarea "Tealights Holder -1 Light Imbuia TH01IMB001 120x80x40mm R160.00"
click at [46, 163] on textarea "Tealights Holder - 1 Light ImbuiaTH01IMB002 R160.00" at bounding box center [48, 166] width 31 height 8
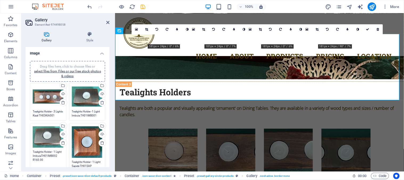
drag, startPoint x: 56, startPoint y: 156, endPoint x: 54, endPoint y: 152, distance: 3.8
click at [54, 152] on textarea "Tealights Holder - 1 Light ImbuiaTH01IMB002 R160.00" at bounding box center [48, 160] width 31 height 20
paste textarea "TH01IMB001 120x80x40mm"
click at [56, 155] on textarea "Tealights Holder - 1 Light Imbuia TH01IMB001 120x80x40mm R160.00" at bounding box center [48, 160] width 31 height 20
click at [54, 136] on div "Drag files here, click to choose files or select files from Files or our free s…" at bounding box center [48, 137] width 31 height 22
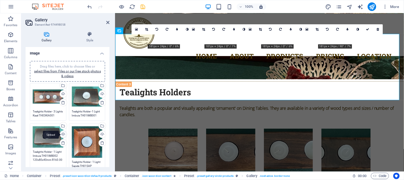
type textarea "Tealights Holder - 1 Light Imbuia TH01IMB002 120x80x40mm R160.00"
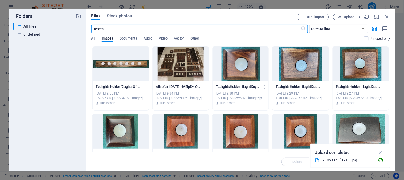
scroll to position [1743, 0]
drag, startPoint x: 387, startPoint y: 15, endPoint x: 351, endPoint y: 37, distance: 42.5
click at [387, 15] on icon "button" at bounding box center [388, 17] width 6 height 6
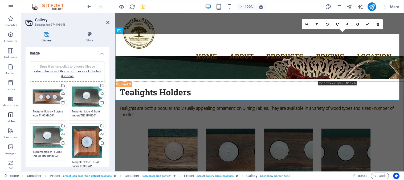
scroll to position [1749, 0]
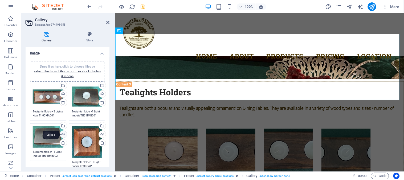
click at [63, 135] on div "Upload" at bounding box center [63, 135] width 8 height 8
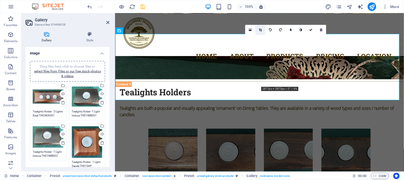
click at [260, 30] on icon at bounding box center [260, 29] width 3 height 3
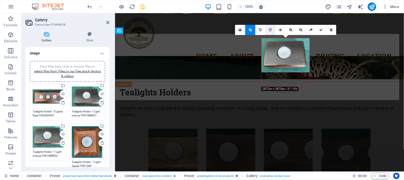
click at [271, 31] on link at bounding box center [271, 30] width 10 height 10
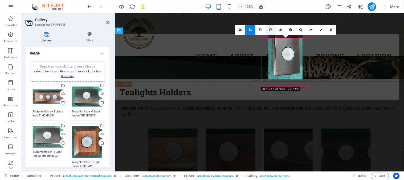
click at [271, 31] on link at bounding box center [271, 30] width 10 height 10
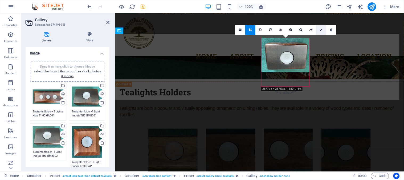
click at [321, 29] on icon at bounding box center [321, 29] width 3 height 3
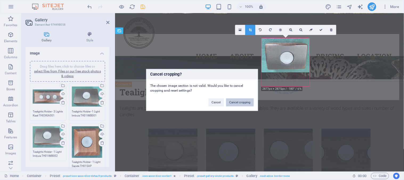
click at [237, 101] on button "Cancel cropping" at bounding box center [240, 102] width 28 height 8
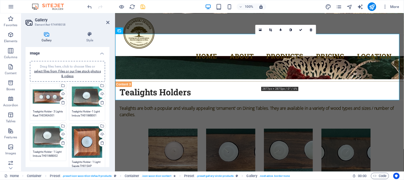
click at [271, 29] on icon at bounding box center [270, 29] width 3 height 3
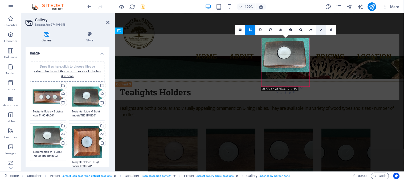
click at [321, 29] on icon at bounding box center [321, 29] width 3 height 3
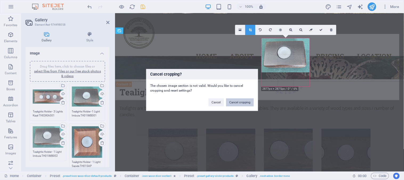
click at [239, 102] on button "Cancel cropping" at bounding box center [240, 102] width 28 height 8
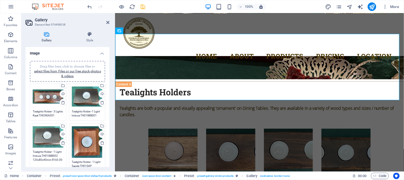
click at [43, 153] on textarea "Tealights Holder - 1 Light Imbuia TH01IMB002 120x80x40mm R160.00" at bounding box center [48, 160] width 31 height 20
click at [87, 150] on div "Drag files here, click to choose files or select files from Files or our free s…" at bounding box center [87, 141] width 31 height 31
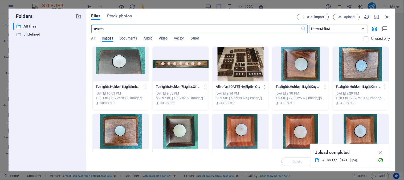
scroll to position [1743, 0]
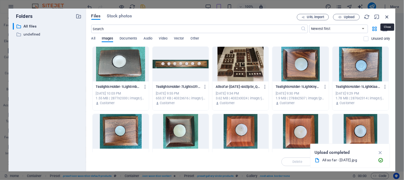
drag, startPoint x: 388, startPoint y: 17, endPoint x: 264, endPoint y: 13, distance: 124.1
click at [388, 17] on icon "button" at bounding box center [388, 17] width 6 height 6
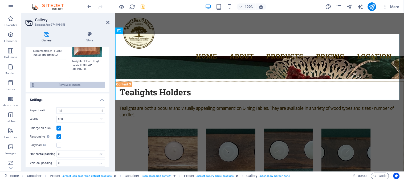
scroll to position [103, 0]
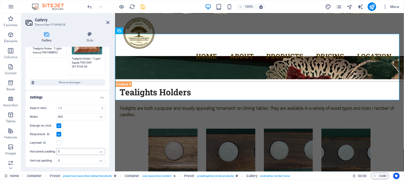
drag, startPoint x: 76, startPoint y: 166, endPoint x: 82, endPoint y: 150, distance: 16.4
click at [82, 150] on ul "Image Drag files here, click to choose files or select files from Files or our …" at bounding box center [68, 56] width 84 height 225
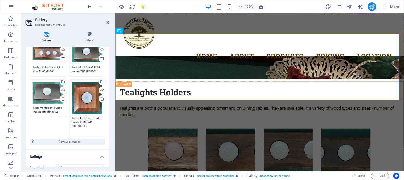
scroll to position [14, 0]
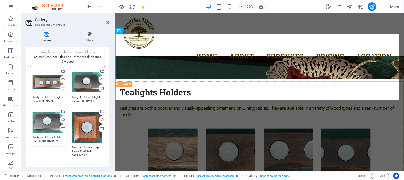
drag, startPoint x: 93, startPoint y: 146, endPoint x: 75, endPoint y: 153, distance: 18.6
click at [75, 153] on textarea "Tealights Holder - 1 Light Sapele TH01SAP 001 R160.00" at bounding box center [87, 153] width 31 height 16
paste textarea "001 116x104x48mm"
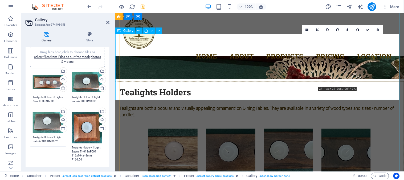
type textarea "Tealights Holder - 1 Light Sapele TH01SAP001 116x104x48mm R160.00"
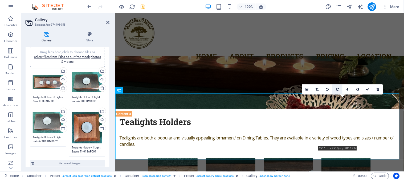
scroll to position [1689, 0]
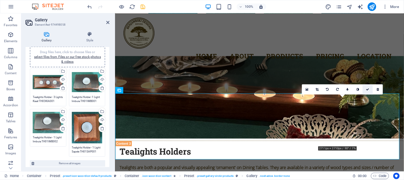
drag, startPoint x: 368, startPoint y: 88, endPoint x: 339, endPoint y: 87, distance: 28.8
click at [368, 88] on icon at bounding box center [368, 89] width 3 height 3
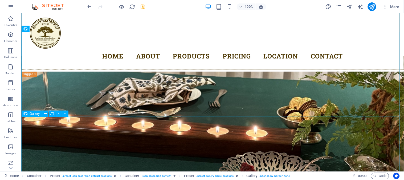
scroll to position [1861, 0]
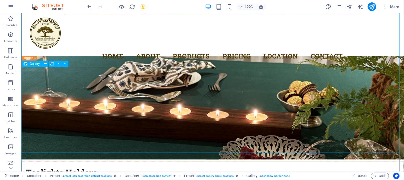
select select "4"
select select "px"
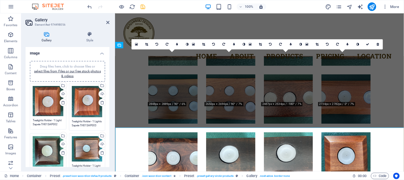
scroll to position [1800, 0]
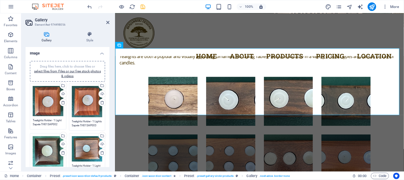
click at [50, 123] on textarea "Tealights Holder - 1 Light Sapele TH01SAP002 R160.00" at bounding box center [48, 122] width 31 height 8
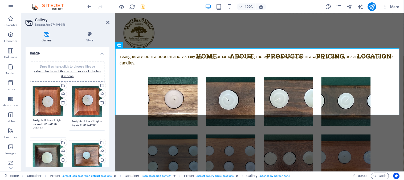
drag, startPoint x: 57, startPoint y: 123, endPoint x: 55, endPoint y: 119, distance: 4.8
click at [55, 119] on textarea "Tealights Holder - 1 Light Sapele TH01SAP002 R160.00" at bounding box center [48, 126] width 31 height 16
paste textarea "1 116x104x48mm"
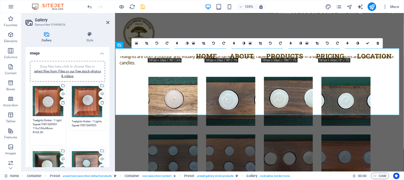
click at [57, 123] on textarea "Tealights Holder - 1 Light Sapele TH01SAP001 116x104x48mm R160.00" at bounding box center [48, 130] width 31 height 24
type textarea "Tealights Holder - 1 Light Sapele TH01SAP002 116x104x48mm R160.00"
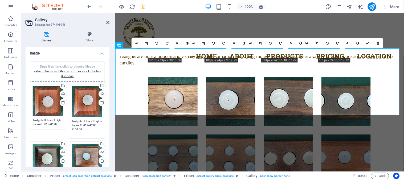
click at [75, 124] on textarea "Tealights Holder - 1 Lights Sapele TH01SAP003 R160.00" at bounding box center [87, 127] width 31 height 16
drag, startPoint x: 87, startPoint y: 129, endPoint x: 93, endPoint y: 121, distance: 9.7
click at [93, 121] on textarea "Tealights Holder - 1 Lights Sapele TH01SAP003 R160.00" at bounding box center [87, 127] width 31 height 16
paste textarea "Sapele TH01SAP001 116x104x48mm"
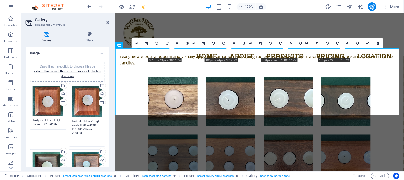
click at [96, 125] on textarea "Tealights Holder - 1 Light Sapele TH01SAP001 116x104x48mm R160.00" at bounding box center [87, 131] width 31 height 24
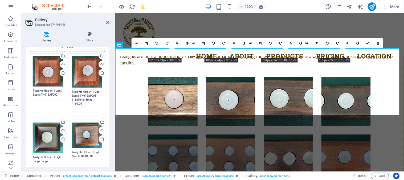
scroll to position [59, 0]
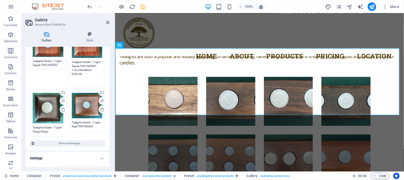
type textarea "Tealights Holder - 1 Light Sapele TH01SAP003 116x104x48mm R160.00"
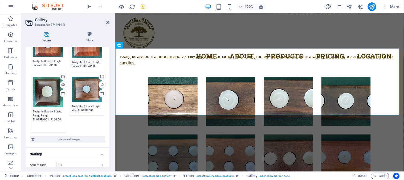
click at [49, 131] on div "Drag files here, click to choose files or select files from Files or our free s…" at bounding box center [48, 103] width 39 height 61
drag, startPoint x: 48, startPoint y: 119, endPoint x: 54, endPoint y: 111, distance: 9.7
click at [54, 111] on textarea "Tealights Holder - 1 Light Panga Panga TH01PPA001 R160.00" at bounding box center [48, 119] width 31 height 20
paste textarea "107x98x50mm"
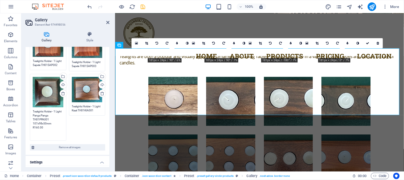
click at [87, 98] on div "Drag files here, click to choose files or select files from Files or our free s…" at bounding box center [87, 89] width 31 height 25
type textarea "Tealights Holder - 1 Light Panga Panga TH01PPA001 107x98x50mm R160.00"
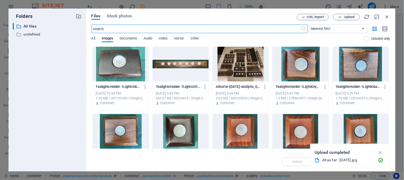
scroll to position [1795, 0]
click at [389, 16] on icon "button" at bounding box center [388, 17] width 6 height 6
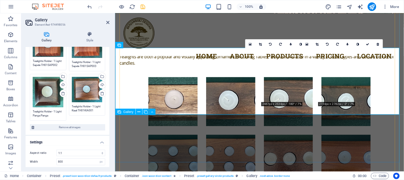
scroll to position [1800, 0]
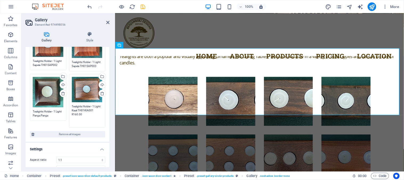
click at [92, 104] on textarea "Tealights Holder - 1 Light Kiaat TH01KIA001 R160.00" at bounding box center [87, 114] width 31 height 20
drag, startPoint x: 93, startPoint y: 104, endPoint x: 94, endPoint y: 110, distance: 5.7
click at [94, 110] on textarea "Tealights Holder - 1 Light Kiaat TH01KIA001 R160.00" at bounding box center [87, 114] width 31 height 20
paste textarea "144x120x35mm"
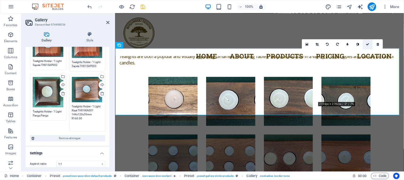
type textarea "Tealights Holder - 1 Light Kiaat TH01KIA001 144x120x35mm R160.00"
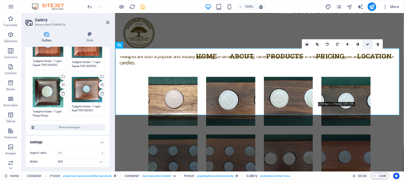
drag, startPoint x: 369, startPoint y: 43, endPoint x: 323, endPoint y: 59, distance: 47.9
click at [369, 43] on icon at bounding box center [368, 44] width 3 height 3
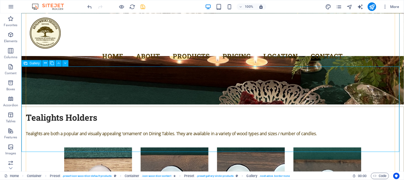
scroll to position [1920, 0]
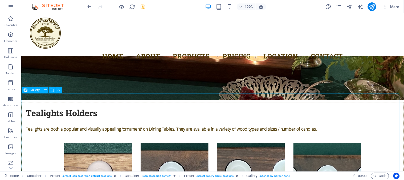
select select "4"
select select "px"
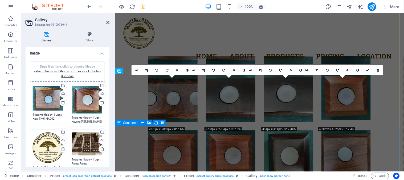
scroll to position [1841, 0]
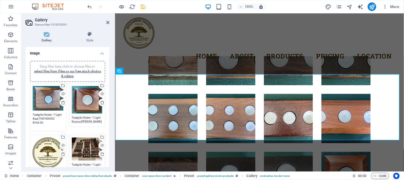
click at [55, 117] on textarea "Tealights Holder - 1 Light Kiaat TH01KIA002 R160.00" at bounding box center [48, 121] width 31 height 16
click at [55, 115] on textarea "Tealights Holder - 1 Light Kiaat TH01KIA002 R160.00" at bounding box center [48, 121] width 31 height 16
paste textarea "1 144x120x35mm"
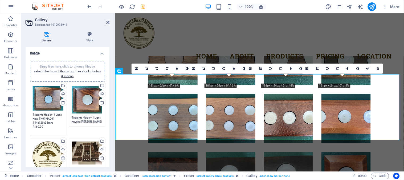
type textarea "Tealights Holder - 1 Light Kiaat TH01KIA001 144x120x35mm R160.00"
click at [86, 121] on textarea "Tealights Holder - 1 Light Knysna [PERSON_NAME] TH01KBL001 R160.00" at bounding box center [87, 119] width 31 height 8
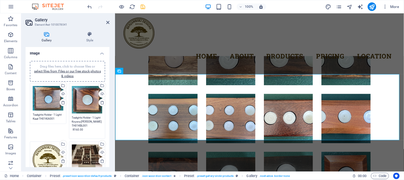
drag, startPoint x: 88, startPoint y: 124, endPoint x: 93, endPoint y: 118, distance: 7.4
click at [93, 118] on textarea "Tealights Holder - 1 Light Knysna [PERSON_NAME] TH01KBL001 R160.00" at bounding box center [87, 125] width 31 height 20
paste textarea "120x110x45mm"
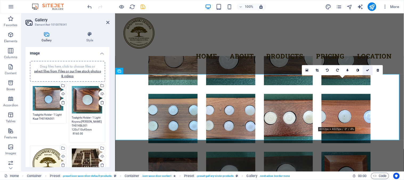
type textarea "Tealights Holder - 1 Light Knysna [PERSON_NAME] TH01KBL001 120x110x45mm R160.00"
click at [369, 71] on icon at bounding box center [368, 70] width 3 height 3
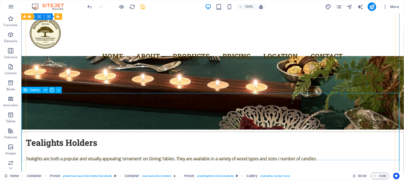
scroll to position [1920, 0]
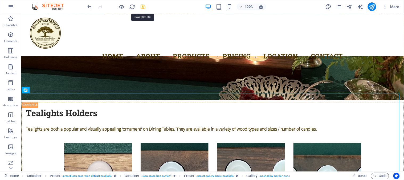
click at [142, 6] on icon "save" at bounding box center [143, 7] width 6 height 6
checkbox input "false"
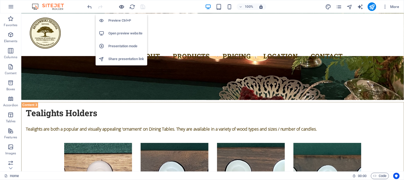
click at [123, 7] on icon "button" at bounding box center [122, 7] width 6 height 6
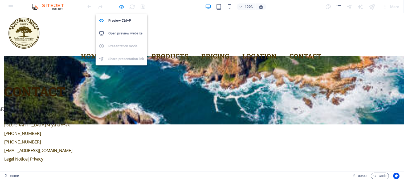
scroll to position [1552, 0]
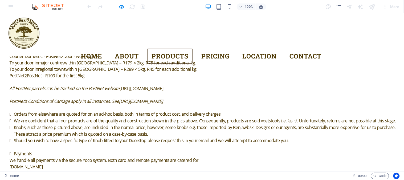
click at [155, 48] on link "Products" at bounding box center [170, 55] width 46 height 15
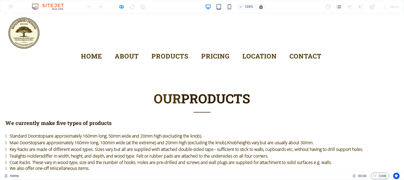
scroll to position [759, 0]
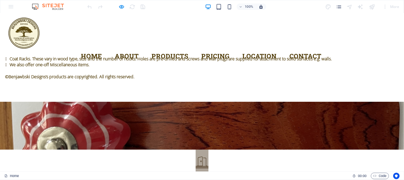
scroll to position [878, 0]
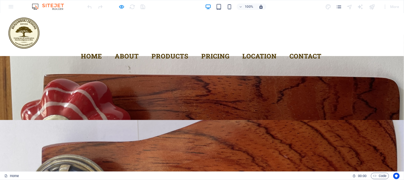
scroll to position [967, 0]
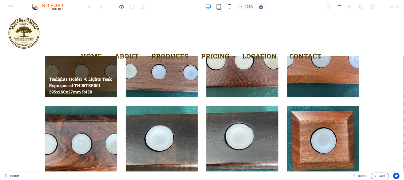
scroll to position [1323, 0]
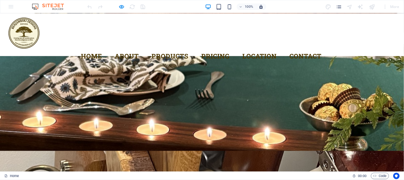
scroll to position [986, 0]
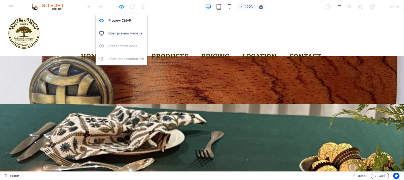
click at [123, 6] on icon "button" at bounding box center [122, 7] width 6 height 6
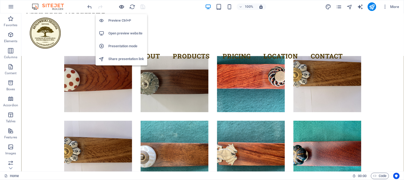
click at [122, 6] on icon "button" at bounding box center [122, 7] width 6 height 6
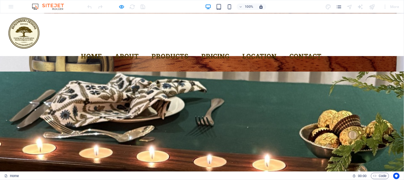
scroll to position [871, 0]
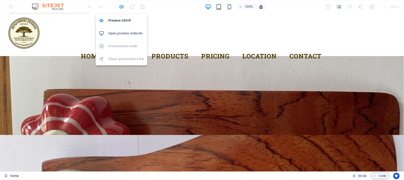
click at [121, 6] on icon "button" at bounding box center [122, 7] width 6 height 6
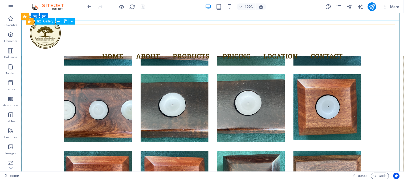
scroll to position [2101, 0]
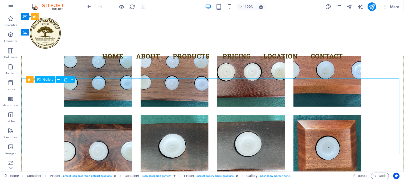
select select "4"
select select "px"
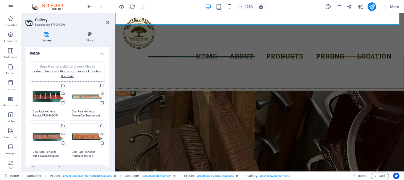
click at [43, 116] on textarea "Coat Rack - 6 Hooks Padauk CR06PAD001 880x115x40mm R2,500.00" at bounding box center [48, 113] width 31 height 8
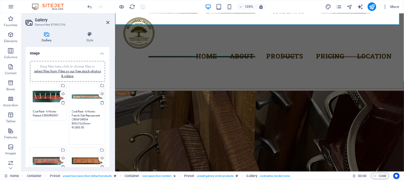
click at [79, 113] on textarea "Coat Rack - 6 Hooks French Oak Repurposed CR06FOR004 805x72x35mm R1,800.00" at bounding box center [87, 125] width 31 height 32
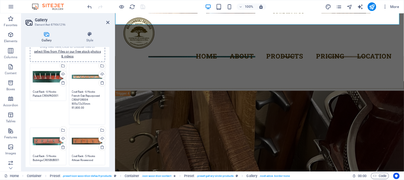
scroll to position [30, 0]
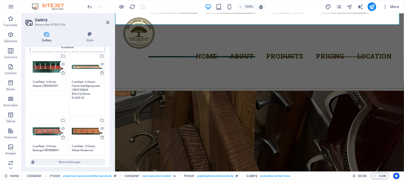
click at [49, 134] on div "Drag files here, click to choose files or select files from Files or our free s…" at bounding box center [48, 131] width 31 height 21
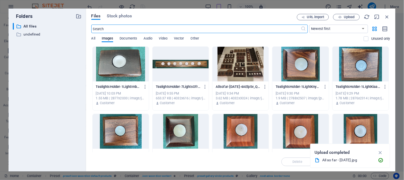
scroll to position [1963, 0]
click at [387, 16] on icon "button" at bounding box center [388, 17] width 6 height 6
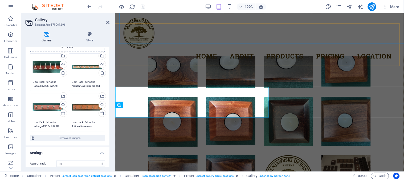
scroll to position [1954, 0]
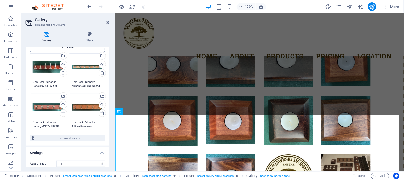
click at [41, 124] on textarea "Coat Rack - 5 Hooks Bubinga CR05BUB001 610x105x24mm R1,800.00" at bounding box center [48, 124] width 31 height 8
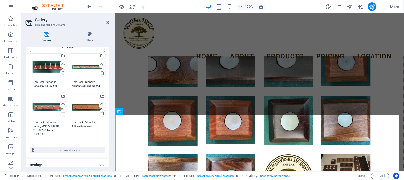
click at [84, 125] on textarea "Coat Rack - 5 Hooks African Rosewood CR05ARO001 660x110x33mm R1,800.00" at bounding box center [87, 124] width 31 height 8
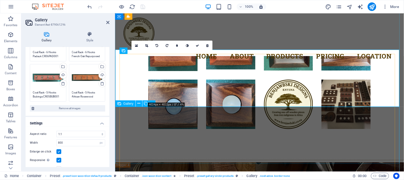
scroll to position [2030, 0]
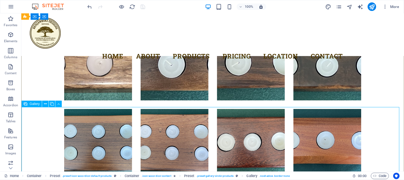
scroll to position [2148, 0]
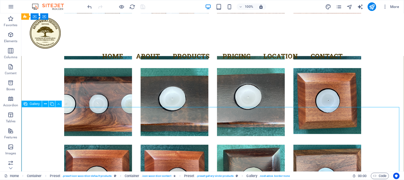
select select "4"
select select "px"
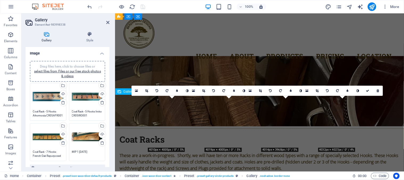
scroll to position [2030, 0]
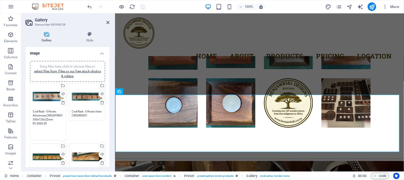
click at [45, 116] on textarea "Coat Rack - 5 Hooks Afrormosia CR05AFR001 550x120x22mm R1,5000.00" at bounding box center [48, 123] width 31 height 28
click at [89, 116] on textarea "Coat Rack - 5 Hooks Iroko CR05IRO001 765x105x27mm R1,800.00" at bounding box center [87, 113] width 31 height 8
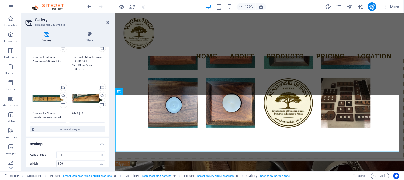
scroll to position [59, 0]
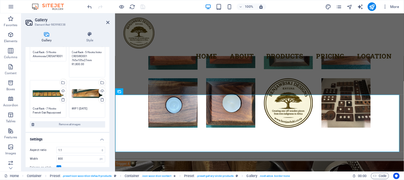
click at [47, 108] on textarea "Coat Rack - 7 Hooks French Oak Repurposed CR07FOR003 980x125x20mm R2,500.00" at bounding box center [48, 110] width 31 height 8
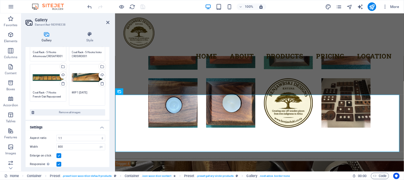
click at [88, 94] on textarea "WIP 1 [DATE]" at bounding box center [87, 96] width 31 height 12
click at [108, 22] on icon at bounding box center [107, 22] width 3 height 4
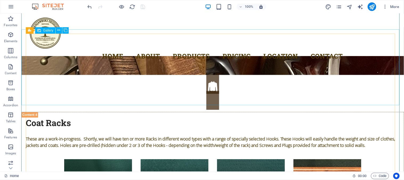
scroll to position [2385, 0]
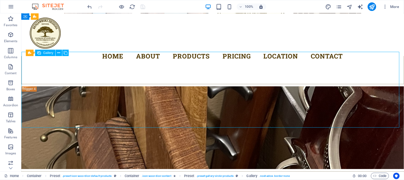
select select "4"
select select "px"
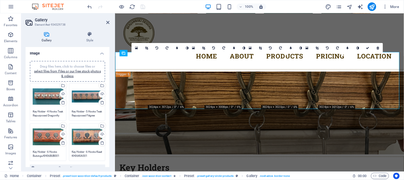
scroll to position [2237, 0]
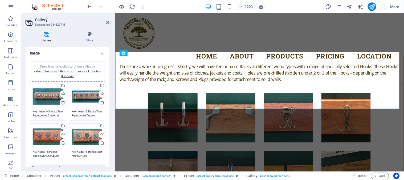
click at [41, 115] on textarea "Key Holder - 4 Hooks Teak Repurposed Dragonfly KH04TER001" at bounding box center [48, 113] width 31 height 8
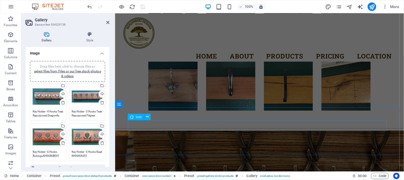
scroll to position [2326, 0]
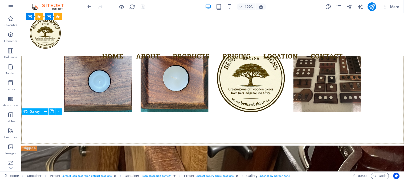
scroll to position [2474, 0]
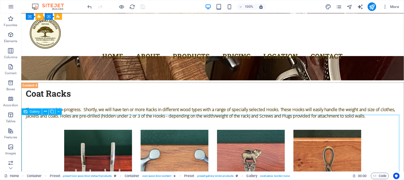
select select "4"
select select "px"
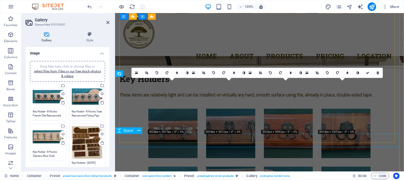
scroll to position [2326, 0]
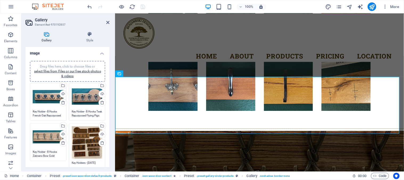
click at [85, 161] on textarea "Key Holders - [DATE]" at bounding box center [87, 169] width 31 height 16
click at [39, 150] on textarea "Key Holder - 8 Hooks Zebrano Bow Gold KH08ZEB001" at bounding box center [48, 158] width 31 height 16
drag, startPoint x: 55, startPoint y: 156, endPoint x: 47, endPoint y: 152, distance: 8.3
click at [47, 152] on textarea "Key Holder - 8 Hooks Zebrano Bow Gold KH08ZEB001" at bounding box center [48, 158] width 31 height 16
drag, startPoint x: 48, startPoint y: 158, endPoint x: 48, endPoint y: 151, distance: 7.5
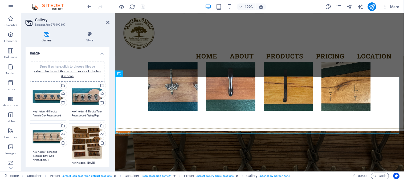
click at [48, 151] on textarea "Key Holder - 8 Hooks Zebrano Bow Gold KH08ZEB001" at bounding box center [48, 158] width 31 height 16
paste textarea "KH08ZEB001 414x130x25mm"
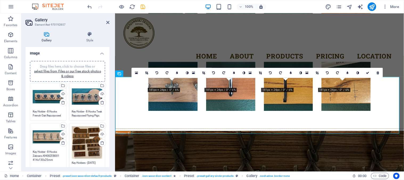
click at [55, 158] on textarea "Key Holder - 8 Hooks Zebrano KH08ZEB001 414x130x25mm" at bounding box center [48, 158] width 31 height 16
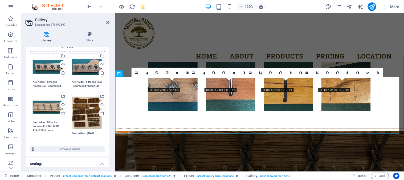
click at [49, 127] on textarea "Key Holder - 8 Hooks Zebrano KH08ZEB001 414x130x25mm" at bounding box center [48, 128] width 31 height 16
click at [55, 130] on textarea "Key Holder - 8 Hooks Zebrano KH08ZEB001 414x130x25mm" at bounding box center [48, 128] width 31 height 16
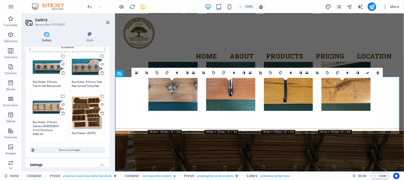
type textarea "Key Holder - 8 Hooks Zebrano KH08ZEB001 414x130x25mm R580.00"
click at [89, 84] on textarea "Key Holder - 8 Hooks Teak Repurposed Flying Pigs KH08TER001" at bounding box center [87, 84] width 31 height 8
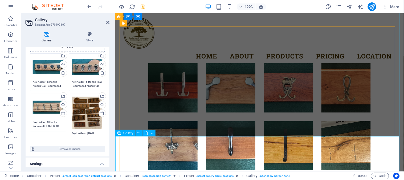
scroll to position [2207, 0]
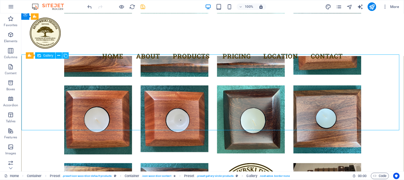
scroll to position [2382, 0]
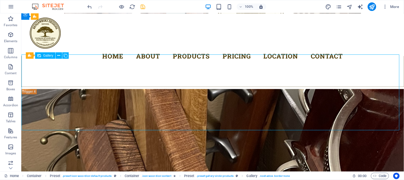
select select "4"
select select "px"
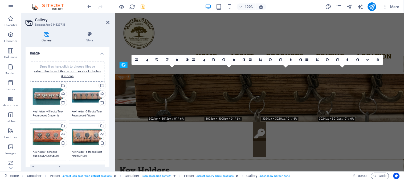
scroll to position [2225, 0]
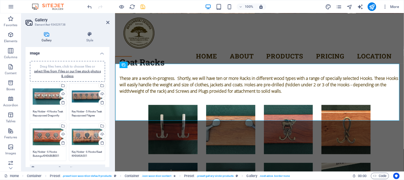
click at [52, 113] on textarea "Key Holder - 4 Hooks Teak Repurposed Dragonfly KH04TER001" at bounding box center [48, 113] width 31 height 8
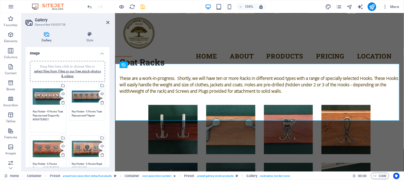
click at [51, 115] on textarea "Key Holder - 4 Hooks Teak Repurposed Dragonfly KH04TER001" at bounding box center [48, 119] width 31 height 20
drag, startPoint x: 47, startPoint y: 111, endPoint x: 61, endPoint y: 118, distance: 14.7
click at [61, 118] on textarea "Key Holder - 4 Hooks Teak Repurposed Dragonfly KH04TER001" at bounding box center [48, 119] width 31 height 20
paste textarea "8 Hooks Zebrano KH08ZEB001 414x130x25mm"
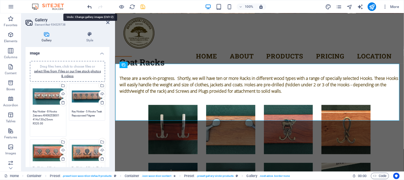
click at [90, 7] on icon "undo" at bounding box center [90, 7] width 6 height 6
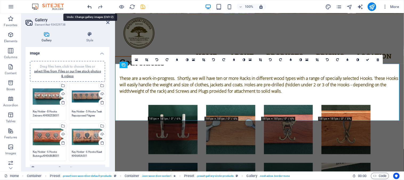
click at [91, 7] on icon "undo" at bounding box center [90, 7] width 6 height 6
click at [49, 112] on textarea "Key Holder - 4 Hooks Teak Repurposed Dragonfly KH04TER001" at bounding box center [48, 113] width 31 height 8
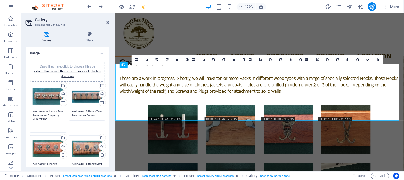
click at [51, 119] on textarea "Key Holder - 4 Hooks Teak Repurposed Dragonfly KH04TER001" at bounding box center [48, 119] width 31 height 20
click at [103, 8] on icon "redo" at bounding box center [101, 7] width 6 height 6
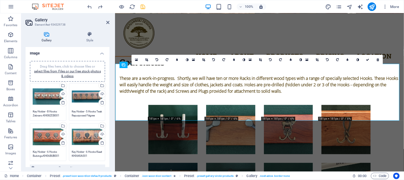
click at [51, 115] on textarea "Key Holder - 8 Hooks Zebrano KH08ZEB001 414x130x25mm" at bounding box center [48, 113] width 31 height 8
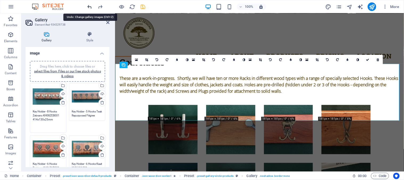
click at [90, 7] on icon "undo" at bounding box center [90, 7] width 6 height 6
click at [49, 115] on textarea "Key Holder - 4 Hooks Teak Repurposed Dragonfly KH04TER001" at bounding box center [48, 119] width 31 height 20
click at [60, 119] on textarea "Key Holder - 4 Hooks Teak Repurposed Dragonfly KH04TER001" at bounding box center [48, 119] width 31 height 20
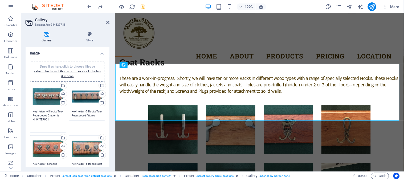
drag, startPoint x: 61, startPoint y: 118, endPoint x: 31, endPoint y: 112, distance: 30.5
click at [31, 112] on div "Drag files here, click to choose files or select files from Files or our free s…" at bounding box center [48, 108] width 39 height 52
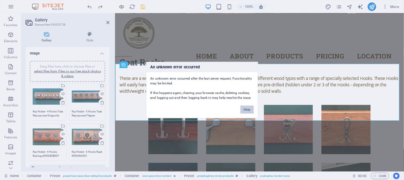
click at [249, 108] on button "Okay" at bounding box center [247, 110] width 13 height 8
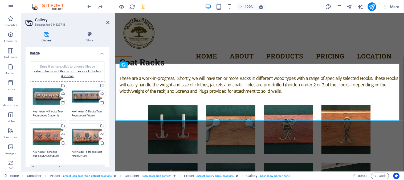
click at [38, 114] on textarea "Key Holder - 4 Hooks Teak Repurposed Dragonfly KH04TER001" at bounding box center [48, 113] width 31 height 8
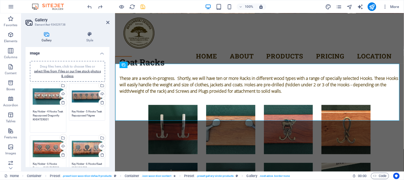
drag, startPoint x: 48, startPoint y: 111, endPoint x: 61, endPoint y: 119, distance: 14.5
click at [61, 119] on textarea "Key Holder - 4 Hooks Teak Repurposed Dragonfly KH04TER001" at bounding box center [48, 119] width 31 height 20
paste textarea "270x65x25mm"
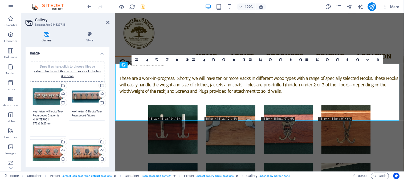
type textarea "Key Holder - 4 Hooks Teak Repurposed Dragonfly KH04TER001 270x65x25mm"
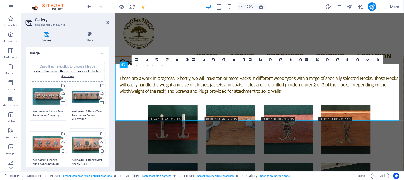
click at [85, 115] on textarea "Key Holder - 5 Hooks Teak Repurposed Filigree KH05TER001" at bounding box center [87, 117] width 31 height 16
click at [85, 119] on textarea "Key Holder - 5 Hooks Teak Repurposed Filigree KH05TER001" at bounding box center [87, 117] width 31 height 16
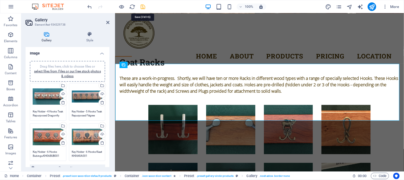
click at [142, 7] on icon "save" at bounding box center [143, 7] width 6 height 6
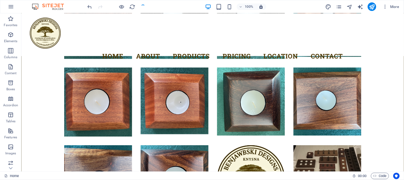
scroll to position [2382, 0]
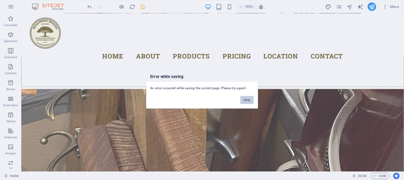
click at [247, 100] on button "Okay" at bounding box center [247, 100] width 13 height 8
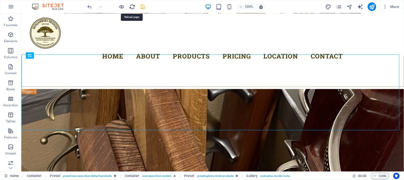
click at [132, 7] on icon "reload" at bounding box center [133, 7] width 6 height 6
click at [141, 6] on icon "save" at bounding box center [143, 7] width 6 height 6
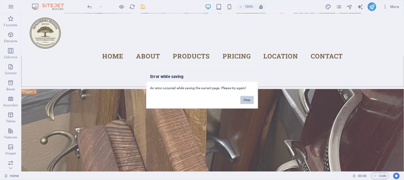
click at [248, 99] on button "Okay" at bounding box center [247, 100] width 13 height 8
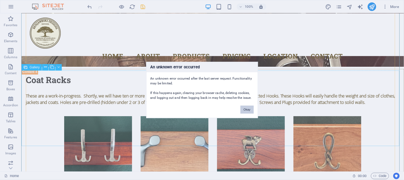
scroll to position [2501, 0]
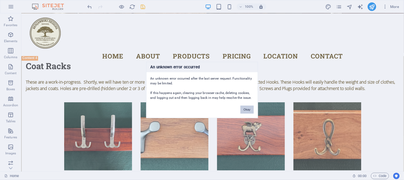
click at [247, 111] on button "Okay" at bounding box center [247, 110] width 13 height 8
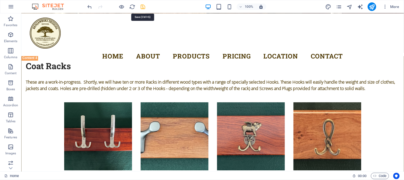
checkbox input "false"
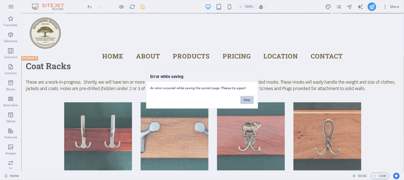
click at [252, 100] on button "Okay" at bounding box center [247, 100] width 13 height 8
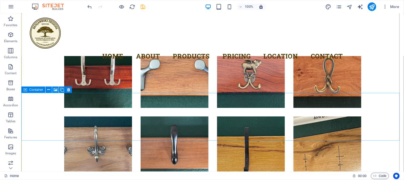
scroll to position [2590, 0]
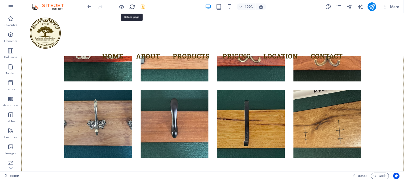
click at [133, 6] on icon "reload" at bounding box center [133, 7] width 6 height 6
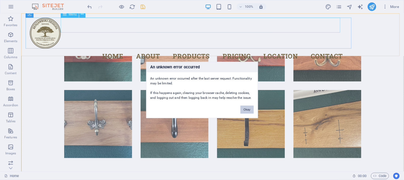
click at [245, 109] on button "Okay" at bounding box center [247, 110] width 13 height 8
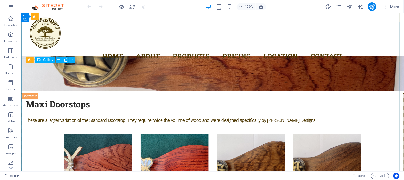
scroll to position [1615, 0]
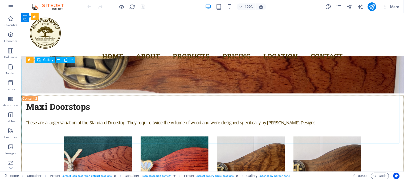
select select "4"
select select "px"
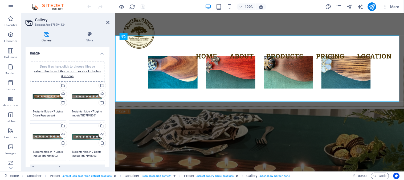
click at [43, 111] on textarea "Tealights Holder - 7 Lights Ofram Repurposed TH07OFR001 450x70x50mm R580.00" at bounding box center [48, 113] width 31 height 8
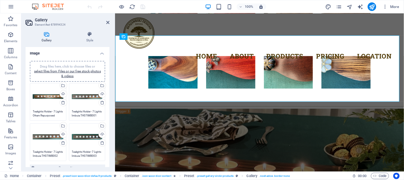
click at [82, 113] on textarea "Tealights Holder - 7 Lights Imbuia TH07IMB001 600x80x38mm R680" at bounding box center [87, 113] width 31 height 8
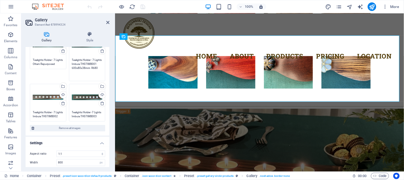
scroll to position [59, 0]
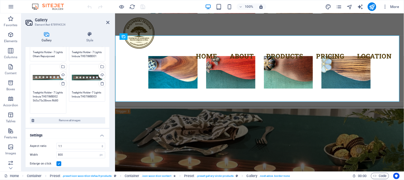
click at [49, 106] on textarea "Tealights Holder - 7 Lights Imbuia TH07IMB002 565x75x38mm R680" at bounding box center [48, 100] width 31 height 20
click at [84, 92] on textarea "Tealights Holder -7 Lights Imbuia TH07IMB003 600x70x38mm R680" at bounding box center [87, 100] width 31 height 20
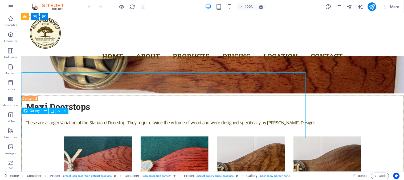
scroll to position [1644, 0]
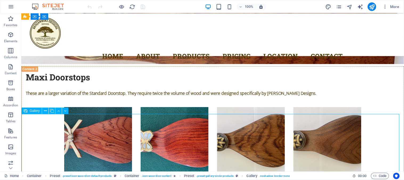
select select "4"
select select "px"
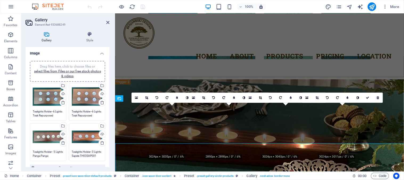
scroll to position [1615, 0]
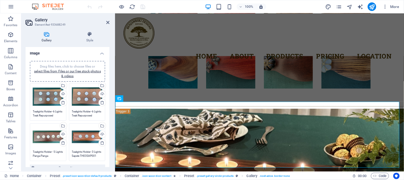
click at [50, 111] on textarea "Tealights Holder -6 Lights Teak Repurposed TH06TER001 295x160x27mm R450" at bounding box center [48, 113] width 31 height 8
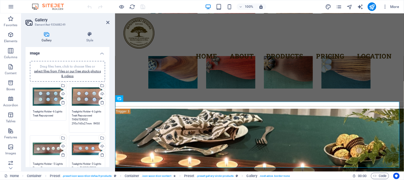
click at [86, 112] on textarea "Tealights Holder -6 Lights Teak Repurposed TH06TER002 295x160x27mm R450" at bounding box center [87, 119] width 31 height 20
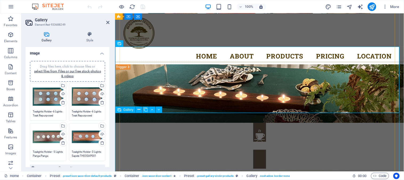
scroll to position [1675, 0]
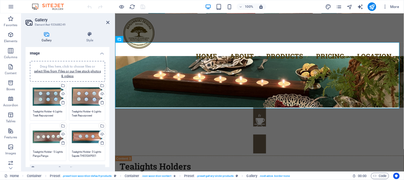
click at [82, 153] on textarea "Tealights Holder -3 Lights Sapele TH03SAP001 355x105x46mm R380" at bounding box center [87, 154] width 31 height 8
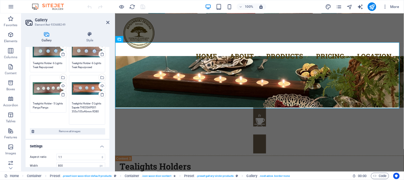
scroll to position [59, 0]
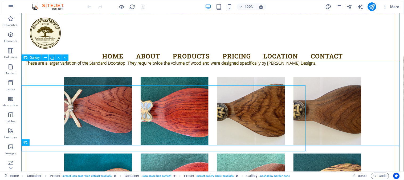
scroll to position [1697, 0]
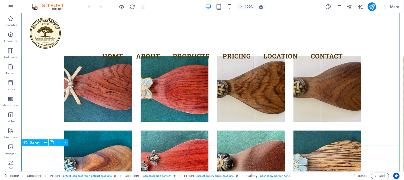
select select "4"
select select "px"
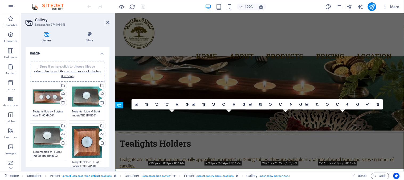
scroll to position [1675, 0]
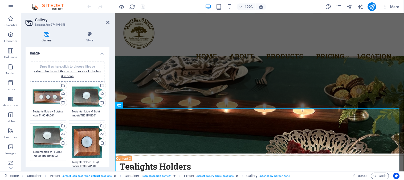
click at [49, 112] on textarea "Tealights Holder - 3 Lights Kiaat TH03KIA001 290x116x35mm R380.00" at bounding box center [48, 113] width 31 height 8
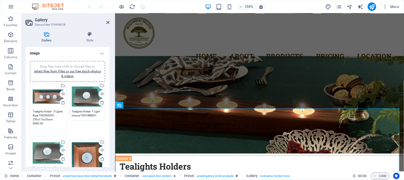
click at [80, 113] on textarea "Tealights Holder -1 Light Imbuia TH01IMB001 120x80x40mm R160.00" at bounding box center [87, 113] width 31 height 8
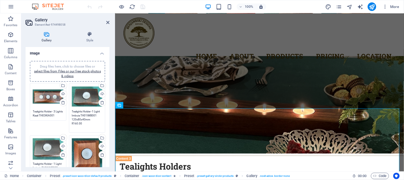
click at [89, 119] on textarea "Tealights Holder -1 Light Imbuia TH01IMB001 120x80x40mm R160.00" at bounding box center [87, 119] width 31 height 20
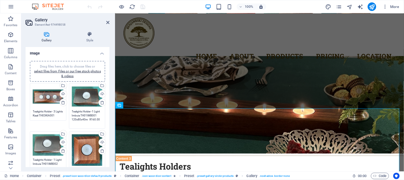
type textarea "Tealights Holder -1 Light Imbuia TH01IMB001 120x80x40mm R160.00"
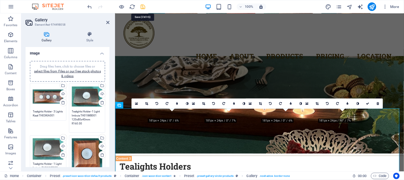
click at [144, 7] on icon "save" at bounding box center [143, 7] width 6 height 6
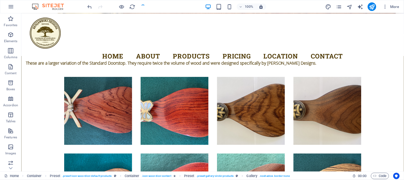
checkbox input "false"
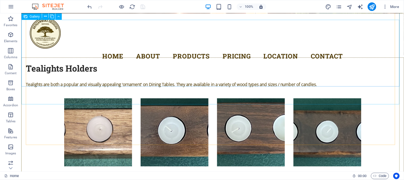
scroll to position [1994, 0]
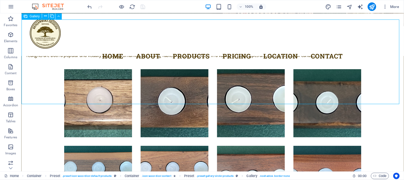
select select "4"
select select "px"
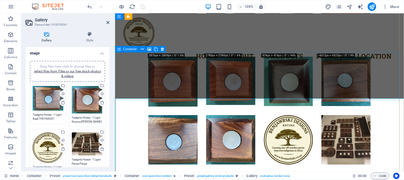
scroll to position [1915, 0]
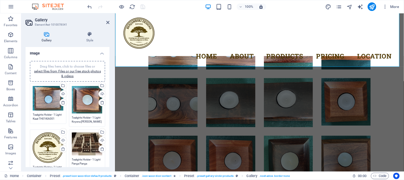
click at [53, 116] on textarea "Tealights Holder - 1 Light Kiaat TH01KIA001 144x120x35mm R160.00" at bounding box center [48, 117] width 31 height 8
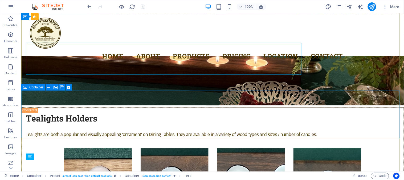
scroll to position [1994, 0]
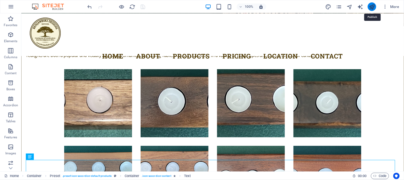
click at [371, 7] on icon "publish" at bounding box center [372, 7] width 6 height 6
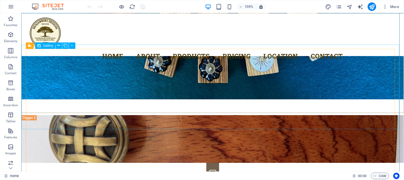
scroll to position [1629, 0]
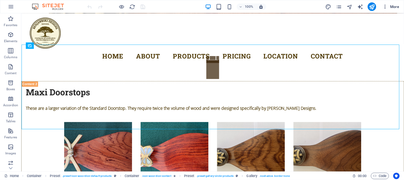
click at [396, 7] on span "More" at bounding box center [391, 6] width 17 height 5
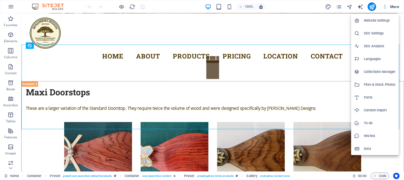
click at [320, 43] on div at bounding box center [202, 90] width 404 height 180
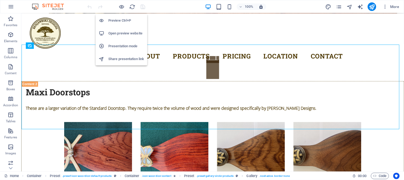
click at [120, 33] on h6 "Open preview website" at bounding box center [127, 33] width 36 height 6
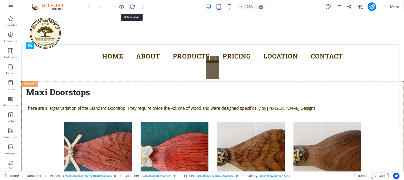
click at [134, 6] on icon "reload" at bounding box center [133, 7] width 6 height 6
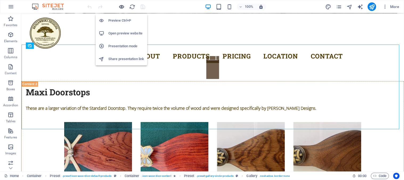
click at [122, 6] on icon "button" at bounding box center [122, 7] width 6 height 6
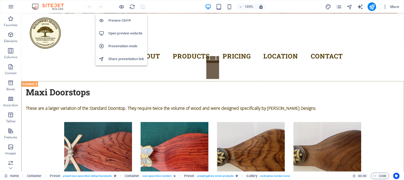
click at [118, 20] on h6 "Preview Ctrl+P" at bounding box center [127, 20] width 36 height 6
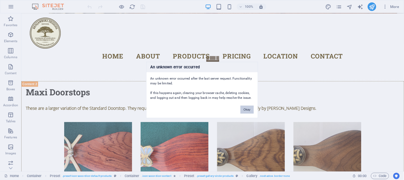
click at [246, 107] on button "Okay" at bounding box center [247, 110] width 13 height 8
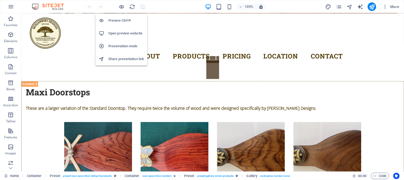
click at [118, 20] on h6 "Preview Ctrl+P" at bounding box center [127, 20] width 36 height 6
click at [119, 19] on h6 "Preview Ctrl+P" at bounding box center [127, 20] width 36 height 6
click at [122, 32] on h6 "Open preview website" at bounding box center [127, 33] width 36 height 6
